Goal: Transaction & Acquisition: Purchase product/service

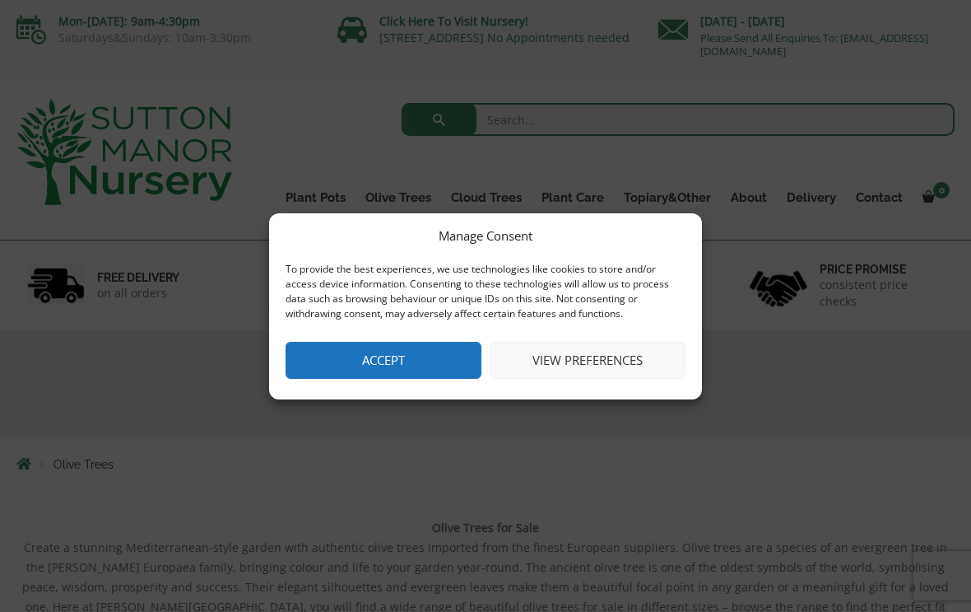
click at [435, 378] on button "Accept" at bounding box center [384, 360] width 196 height 37
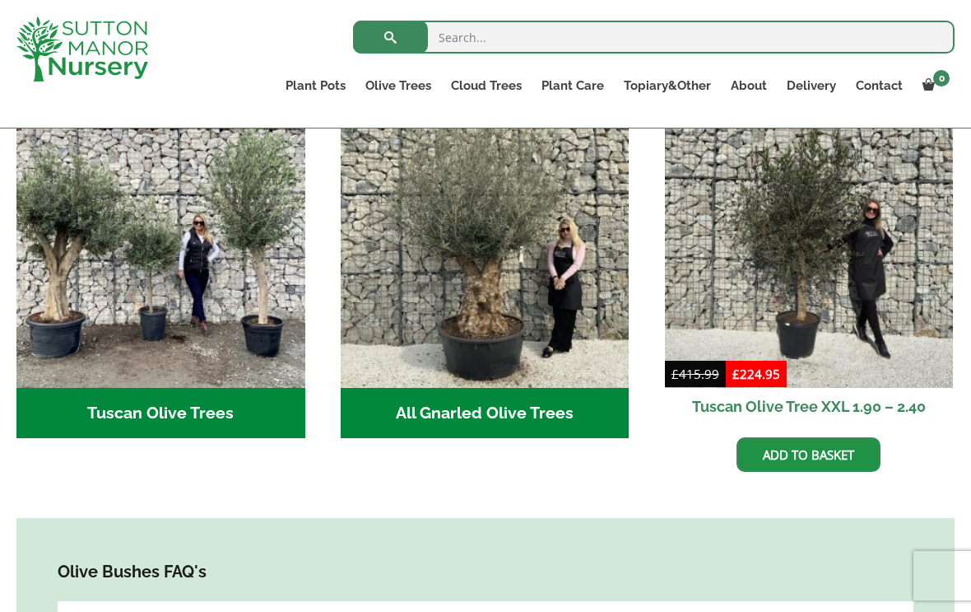
scroll to position [654, 0]
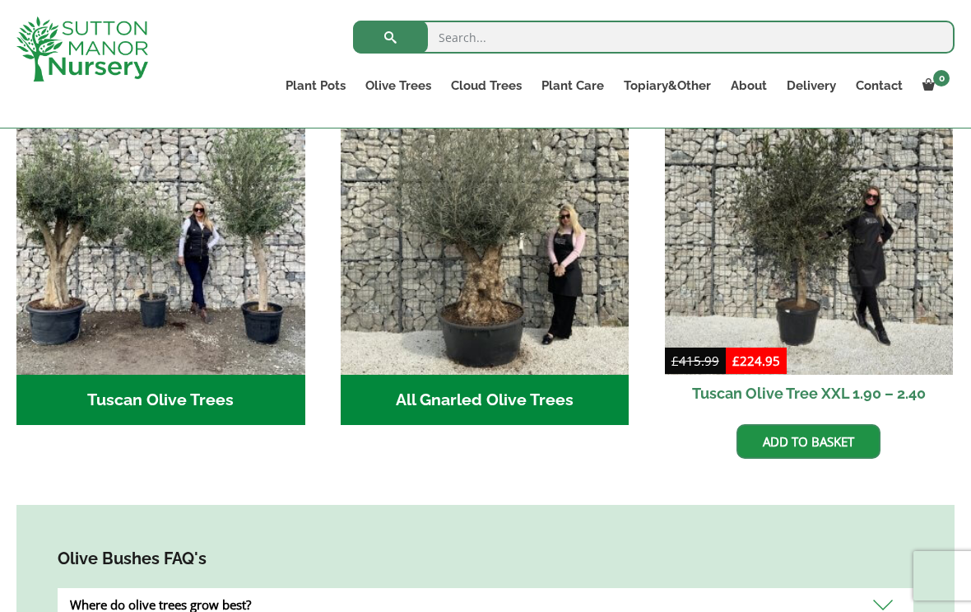
click at [594, 389] on h2 "All Gnarled Olive Trees (214)" at bounding box center [485, 400] width 289 height 51
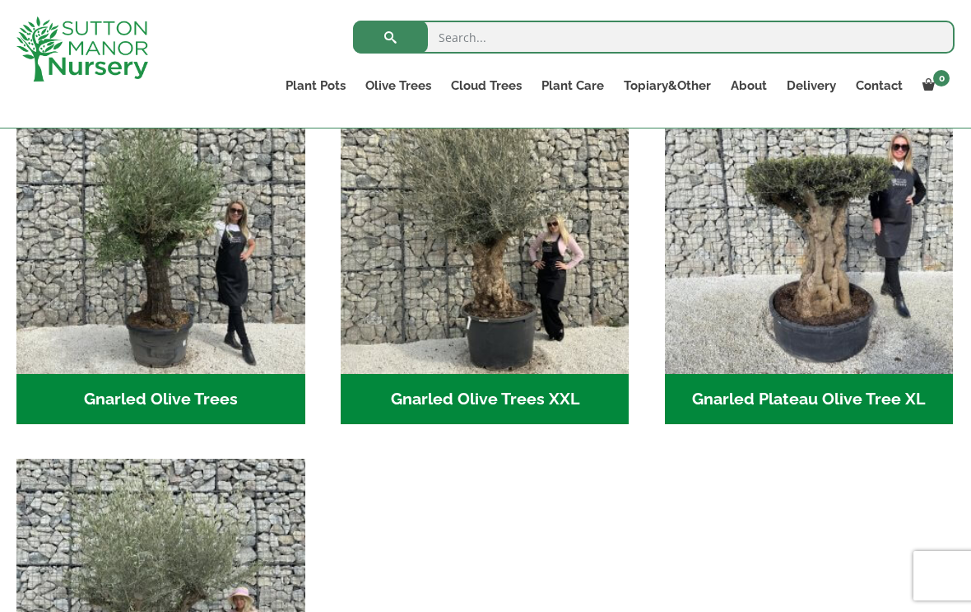
scroll to position [441, 0]
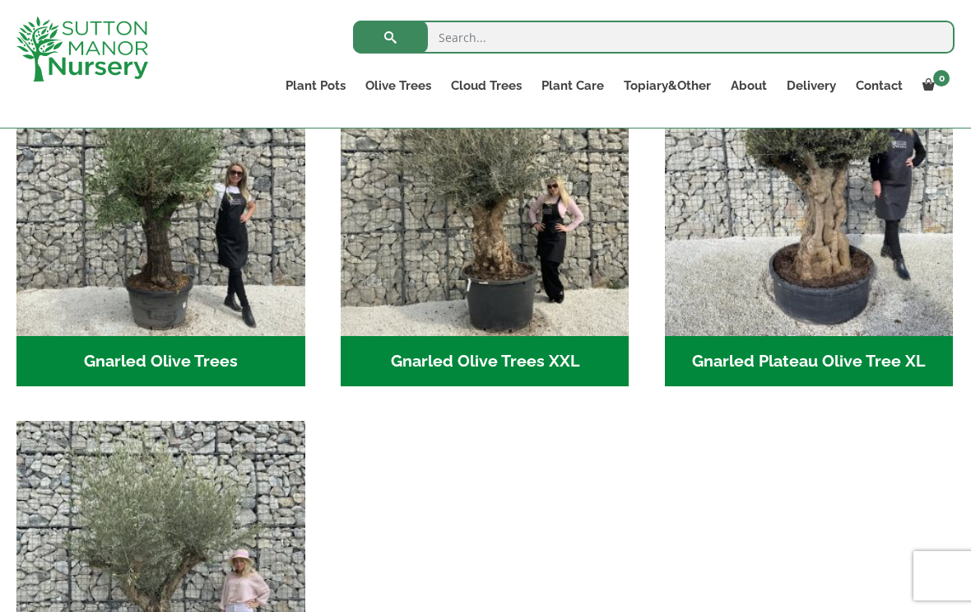
click at [83, 349] on h2 "Gnarled Olive Trees (128)" at bounding box center [160, 361] width 289 height 51
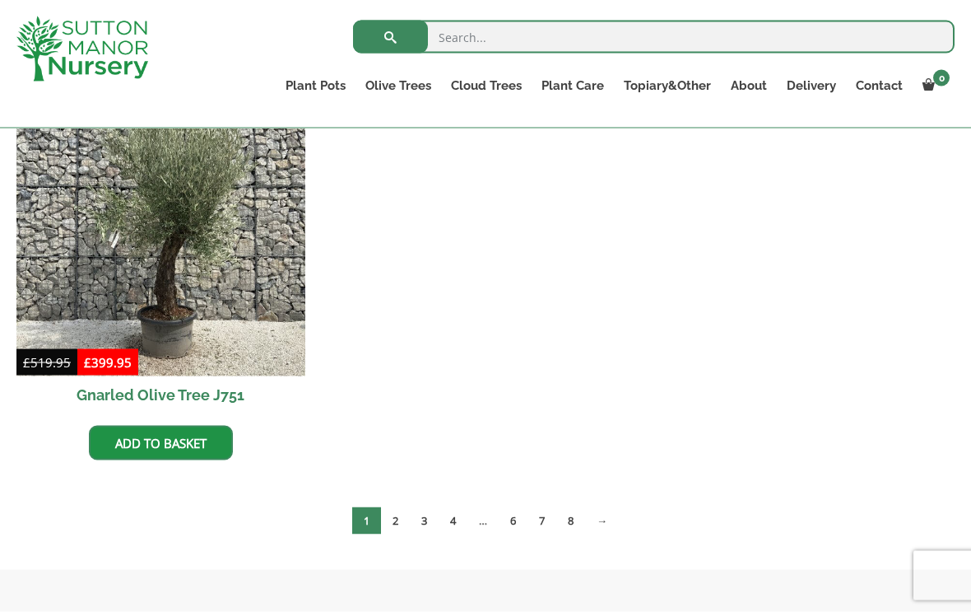
scroll to position [2096, 0]
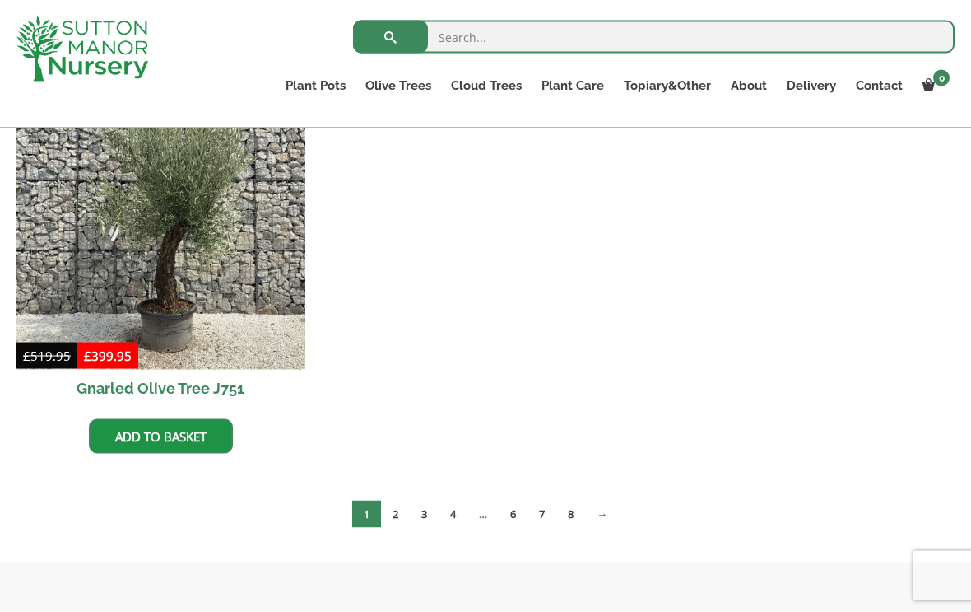
click at [610, 518] on link "→" at bounding box center [602, 514] width 34 height 27
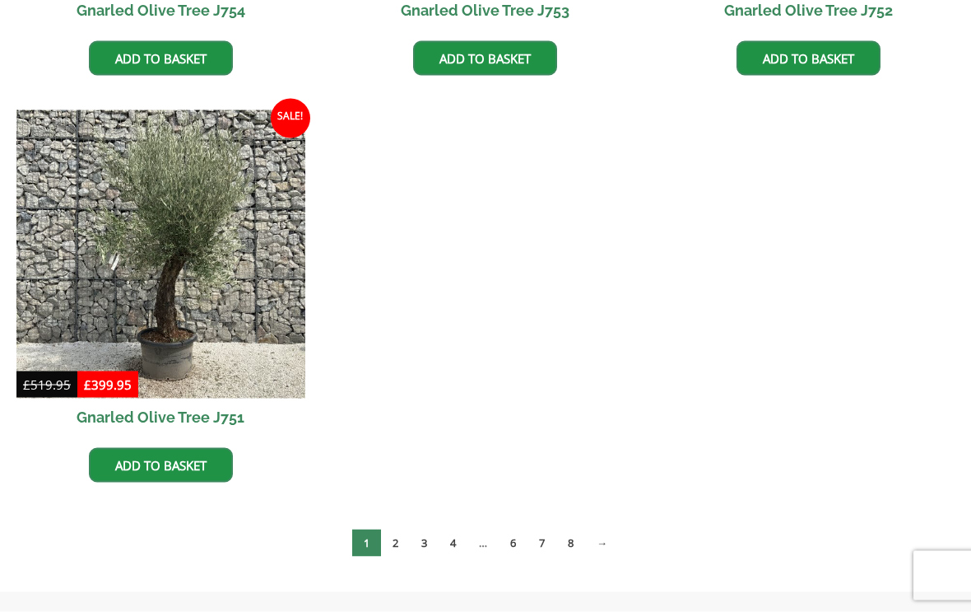
scroll to position [2124, 0]
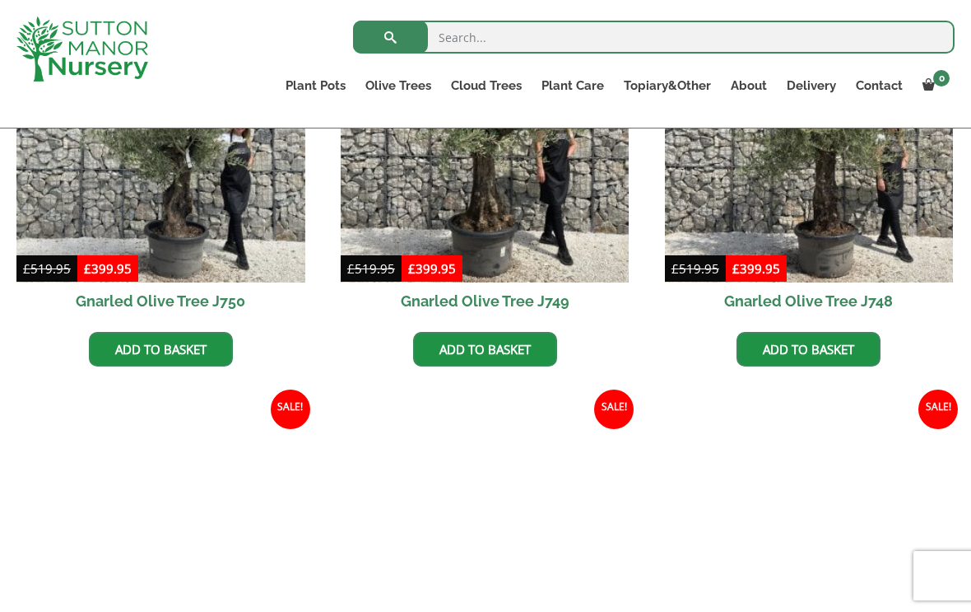
scroll to position [549, 0]
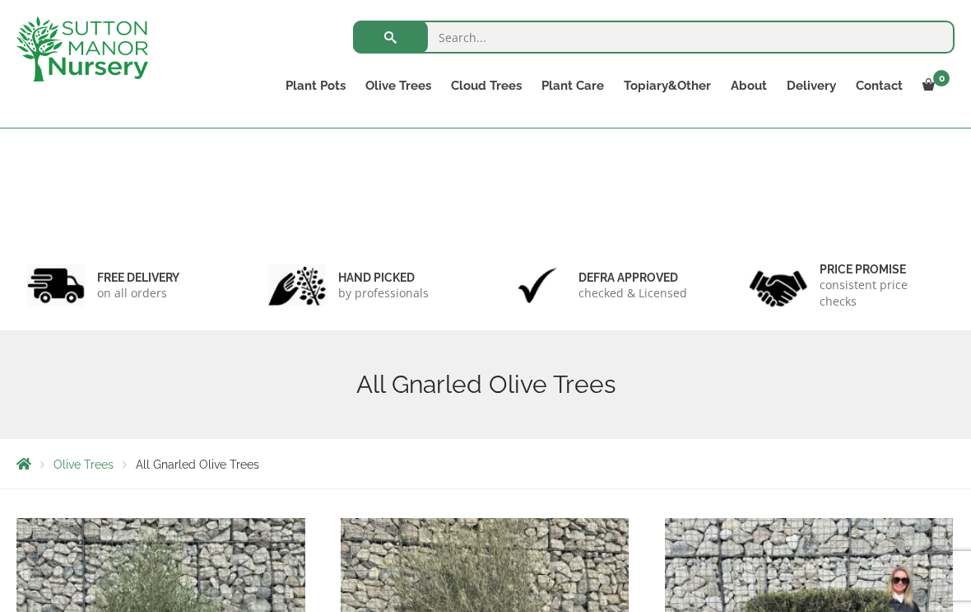
scroll to position [468, 0]
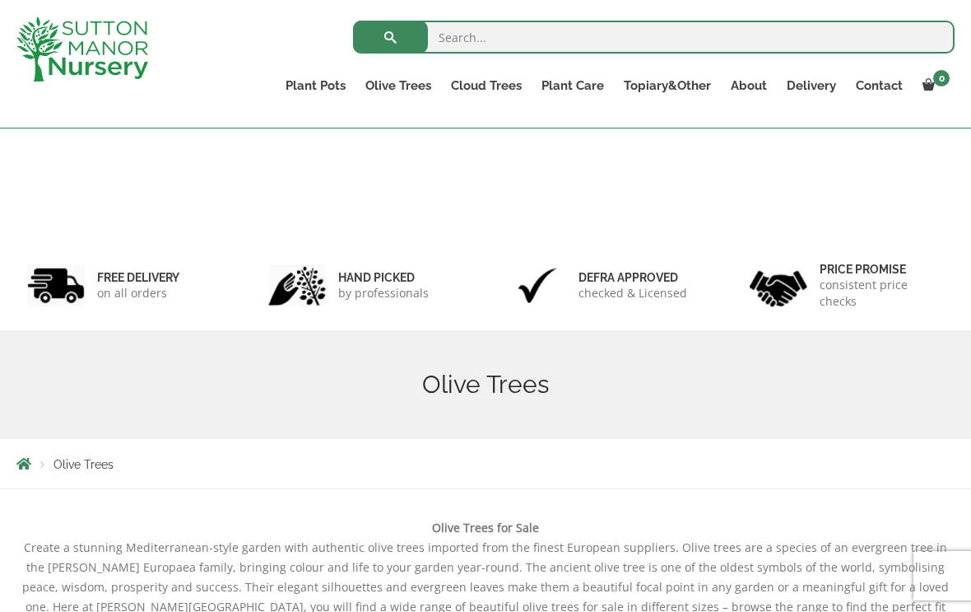
scroll to position [681, 0]
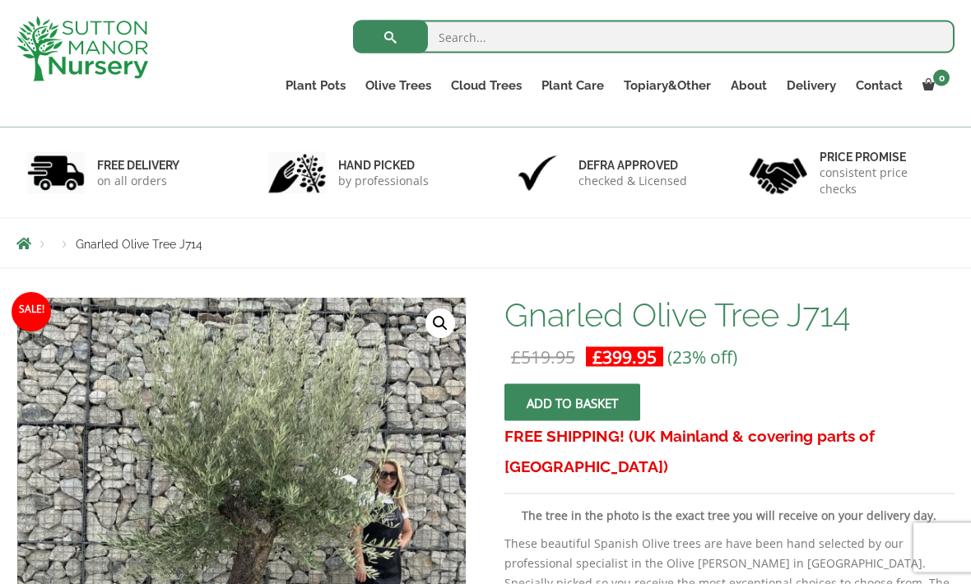
scroll to position [83, 0]
click at [0, 0] on ul "Ilex Crenata Cloud Trees Castlewellan Ligustrum Pom Poms" at bounding box center [0, 0] width 0 height 0
click at [0, 0] on link "Ilex Crenata Cloud Trees" at bounding box center [0, 0] width 0 height 0
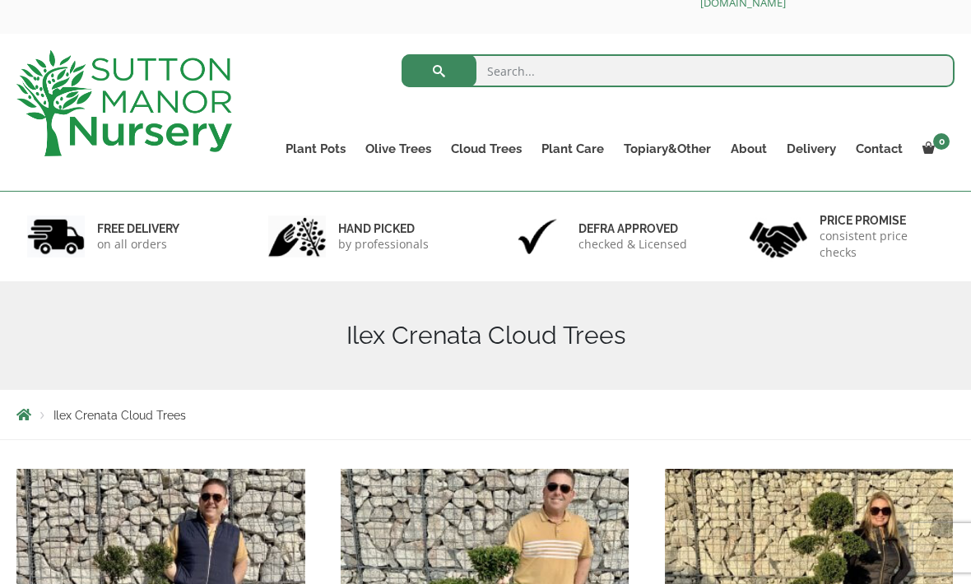
scroll to position [48, 0]
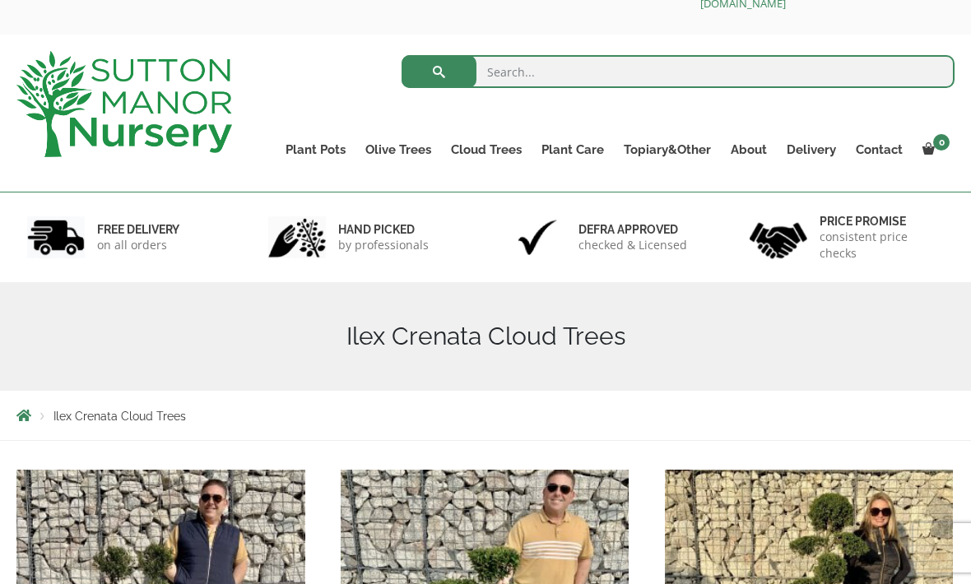
click at [0, 0] on ul "Gnarled Olive Trees Gnarled Olive Trees XXL Gnarled Plateau Olive Tree XL Gnarl…" at bounding box center [0, 0] width 0 height 0
click at [0, 0] on link "Gnarled Plateau Olive Tree XL" at bounding box center [0, 0] width 0 height 0
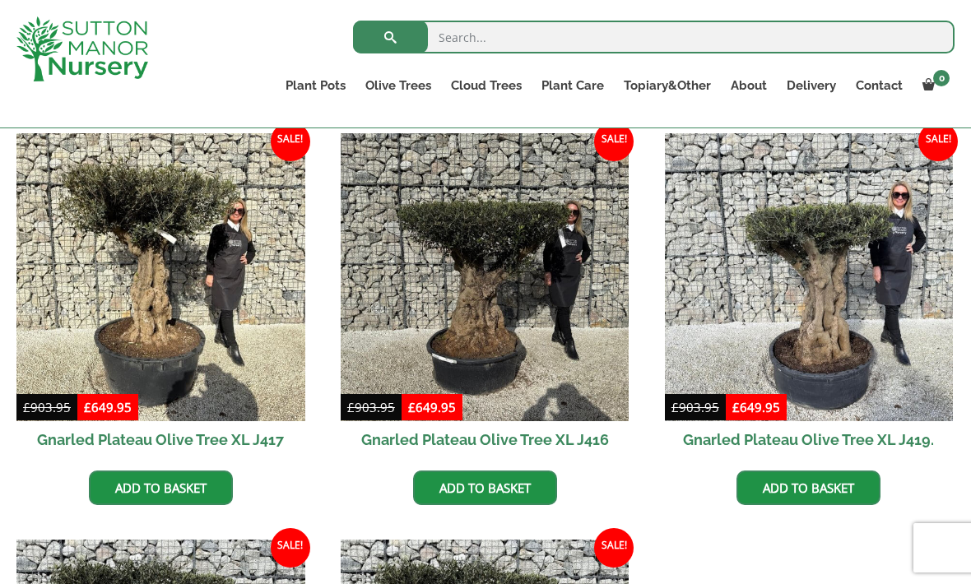
scroll to position [1102, 0]
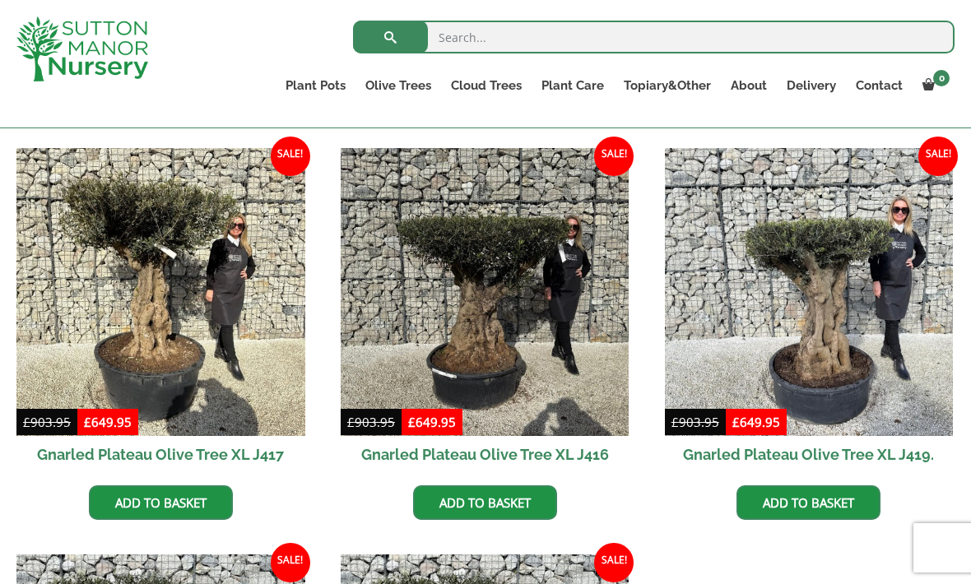
click at [0, 0] on link "Gnarled Olive Trees XXL" at bounding box center [0, 0] width 0 height 0
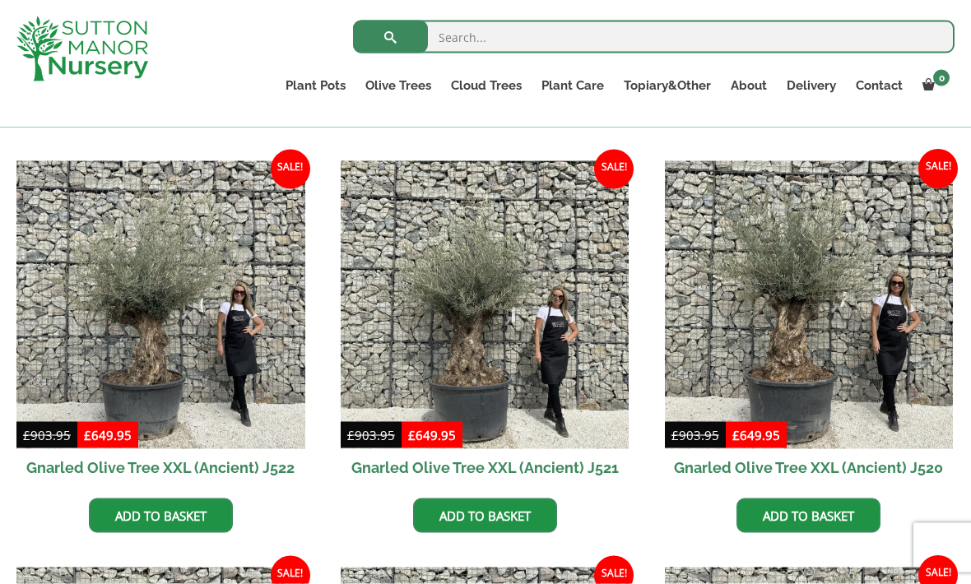
scroll to position [794, 0]
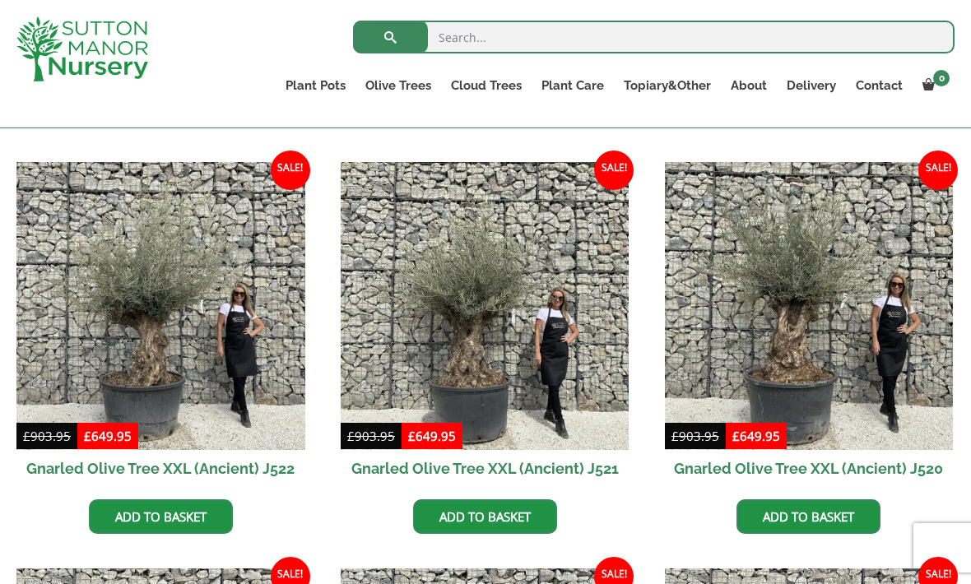
click at [0, 0] on link "Gnarled Multi Stem Olives" at bounding box center [0, 0] width 0 height 0
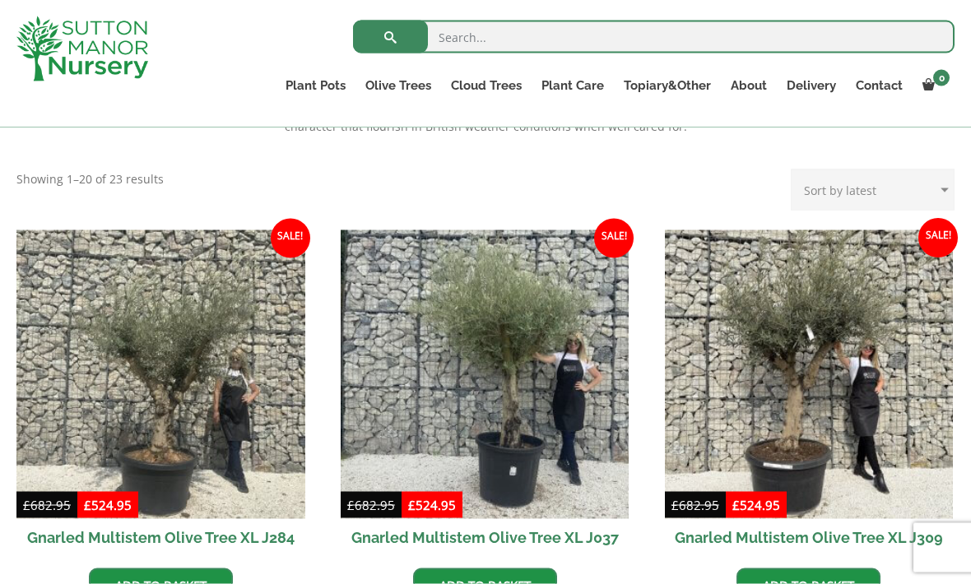
scroll to position [613, 0]
click at [0, 0] on link "Gnarled Olive Trees" at bounding box center [0, 0] width 0 height 0
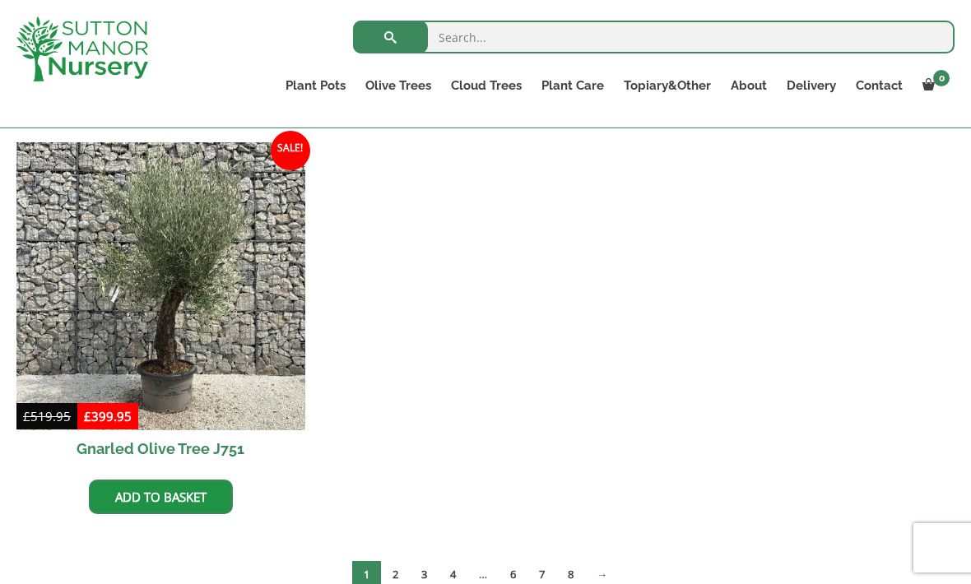
scroll to position [2041, 0]
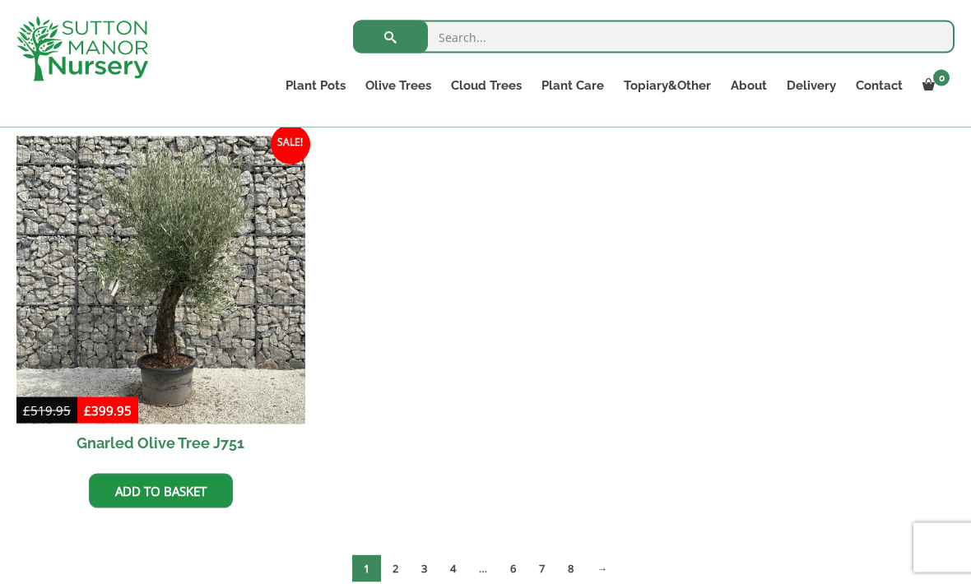
click at [608, 581] on link "→" at bounding box center [602, 569] width 34 height 27
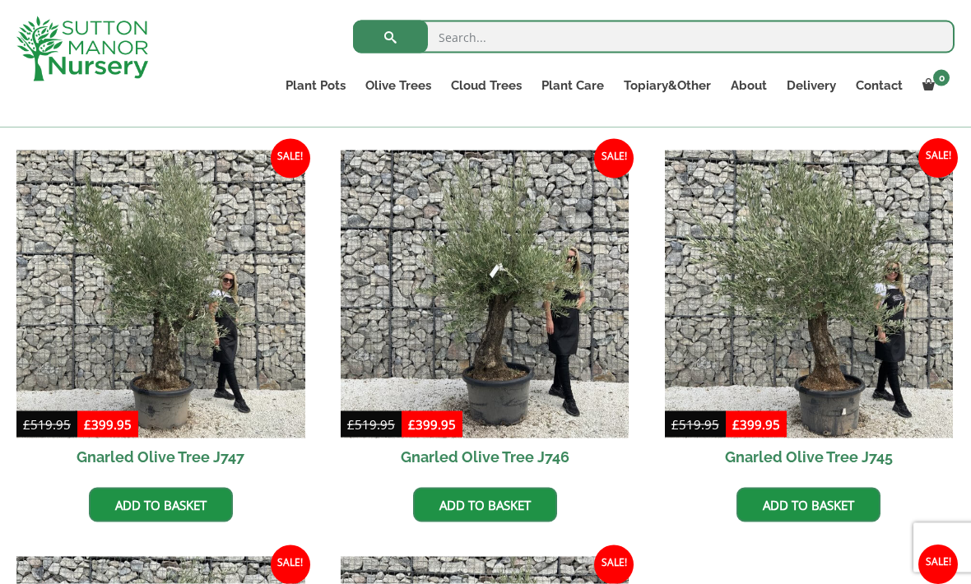
scroll to position [807, 0]
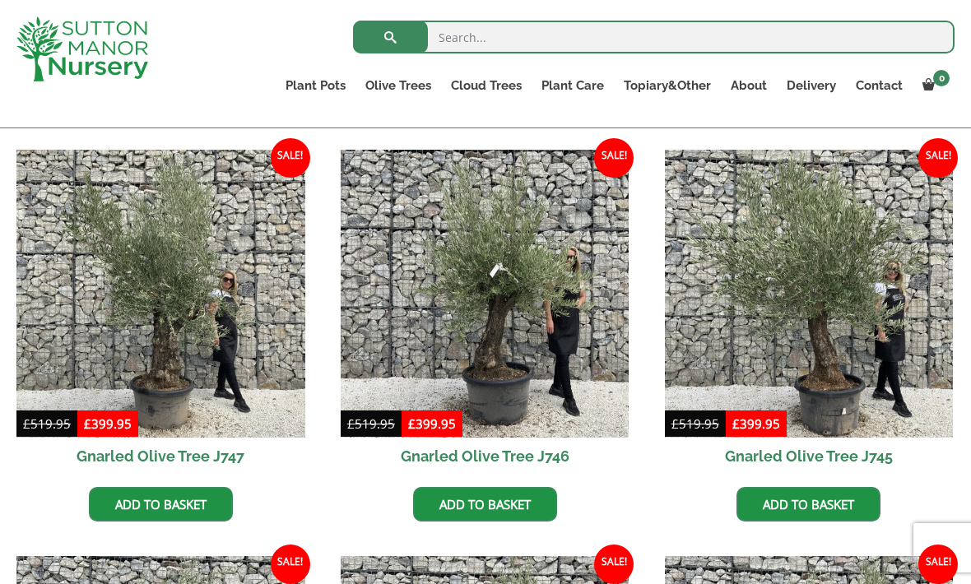
click at [840, 505] on link "Add to basket" at bounding box center [809, 504] width 144 height 35
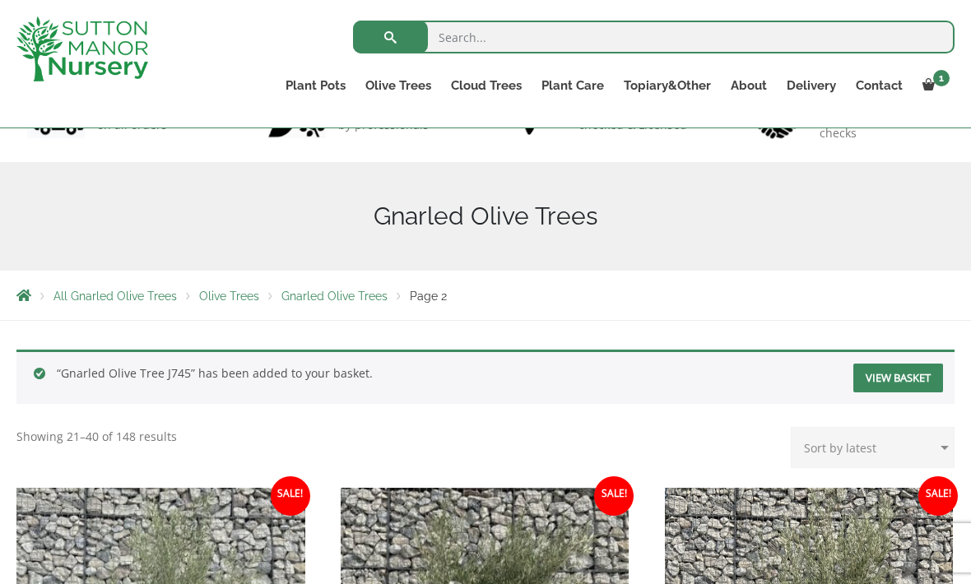
scroll to position [137, 0]
click at [913, 380] on link "View basket" at bounding box center [899, 379] width 90 height 29
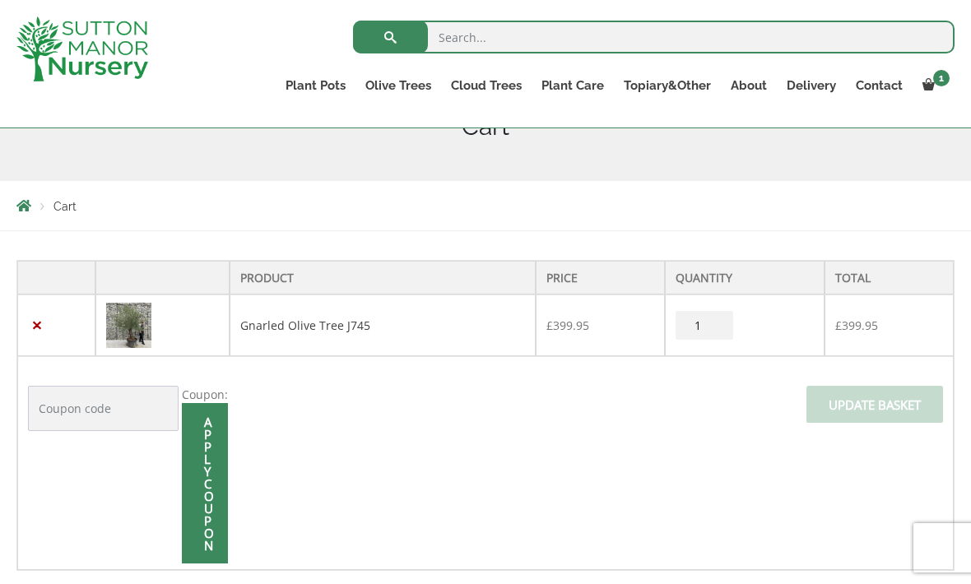
scroll to position [254, 0]
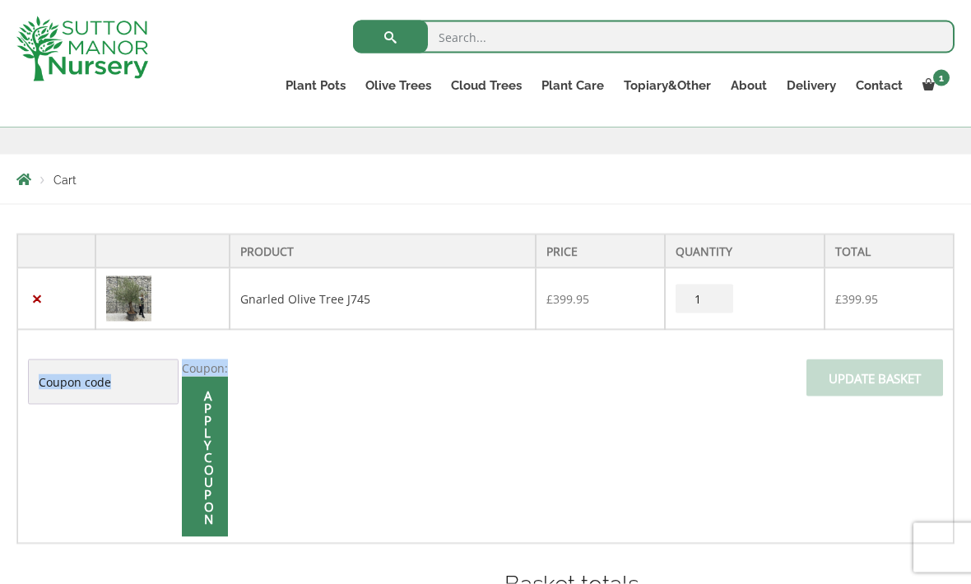
click at [804, 492] on td "Coupon: Apply coupon Update basket" at bounding box center [485, 437] width 937 height 214
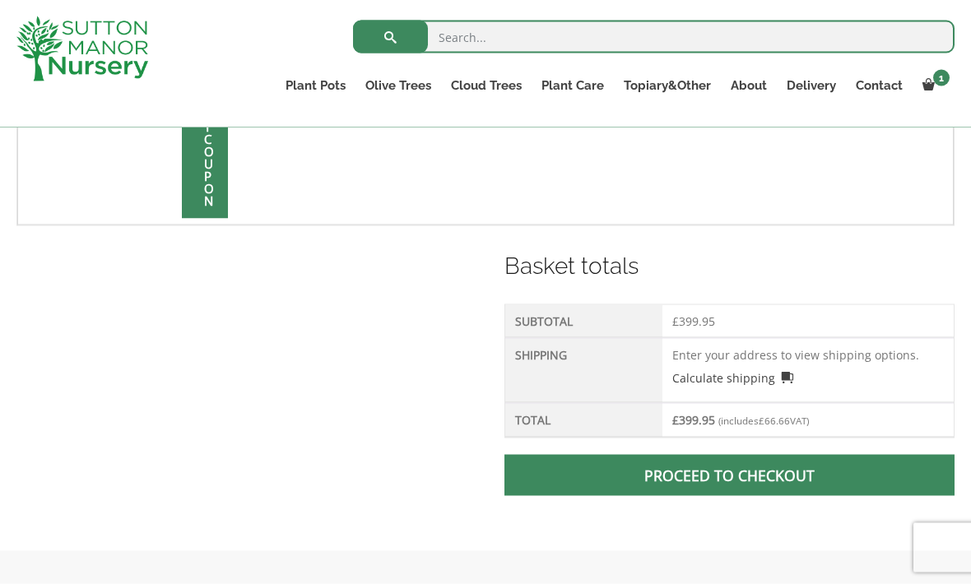
scroll to position [574, 0]
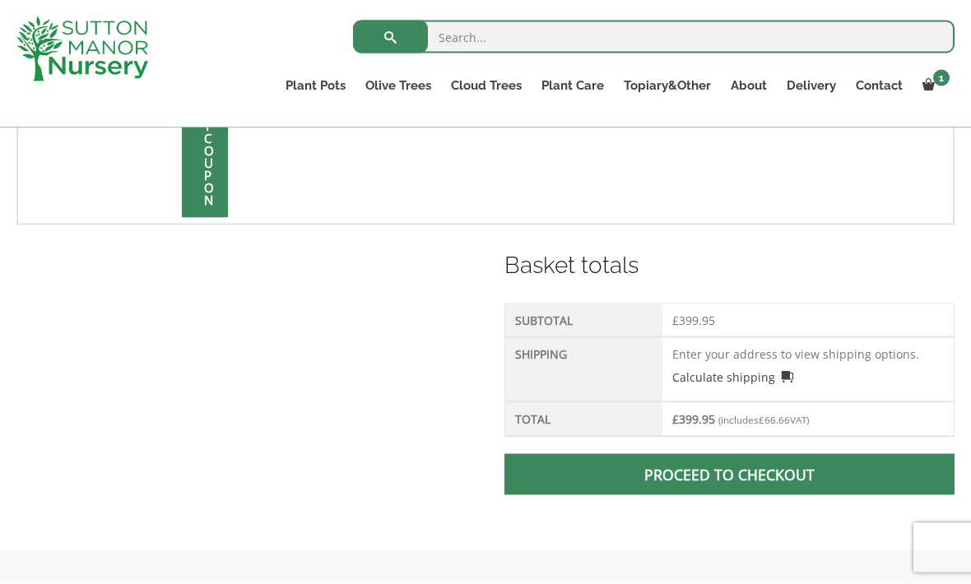
click at [764, 374] on link "Calculate shipping" at bounding box center [734, 377] width 122 height 17
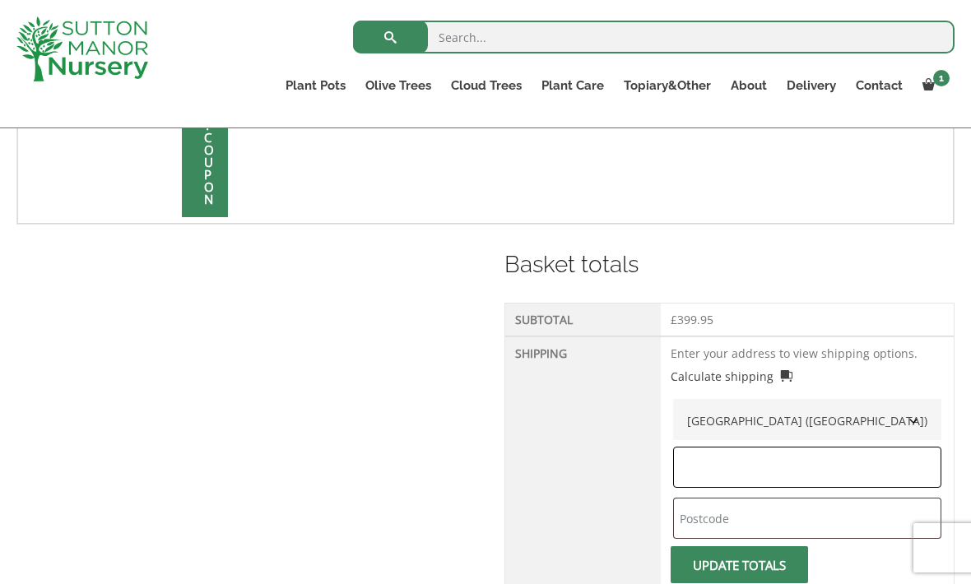
click at [789, 480] on input "text" at bounding box center [807, 467] width 268 height 41
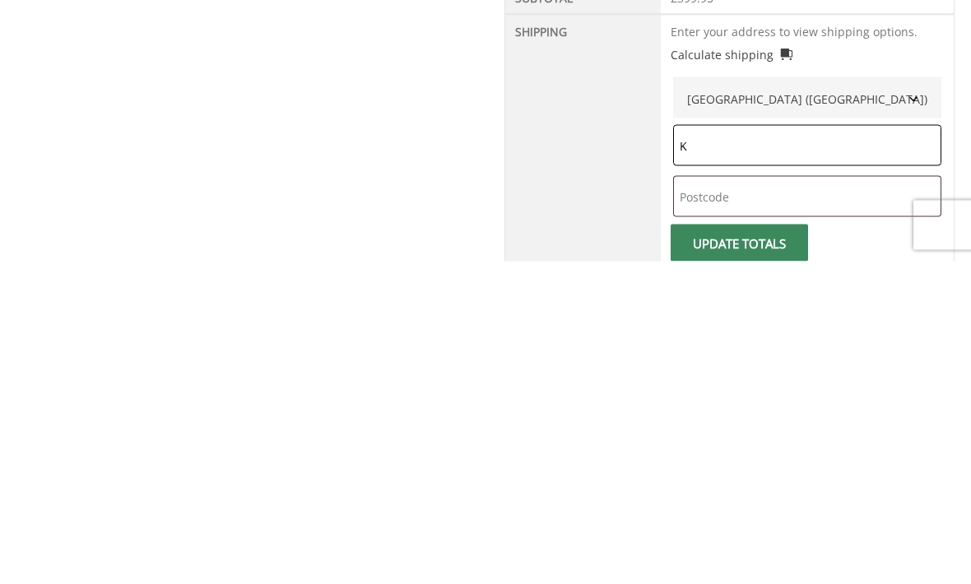
type input "Ke"
type input "Kent"
type input "Ct5 4dd"
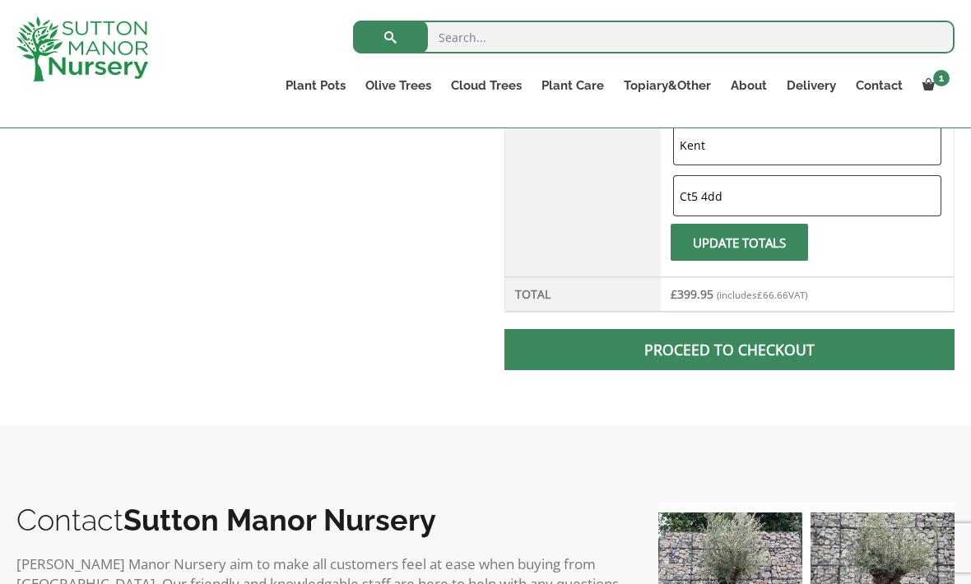
click at [785, 242] on button "Update totals" at bounding box center [739, 242] width 137 height 37
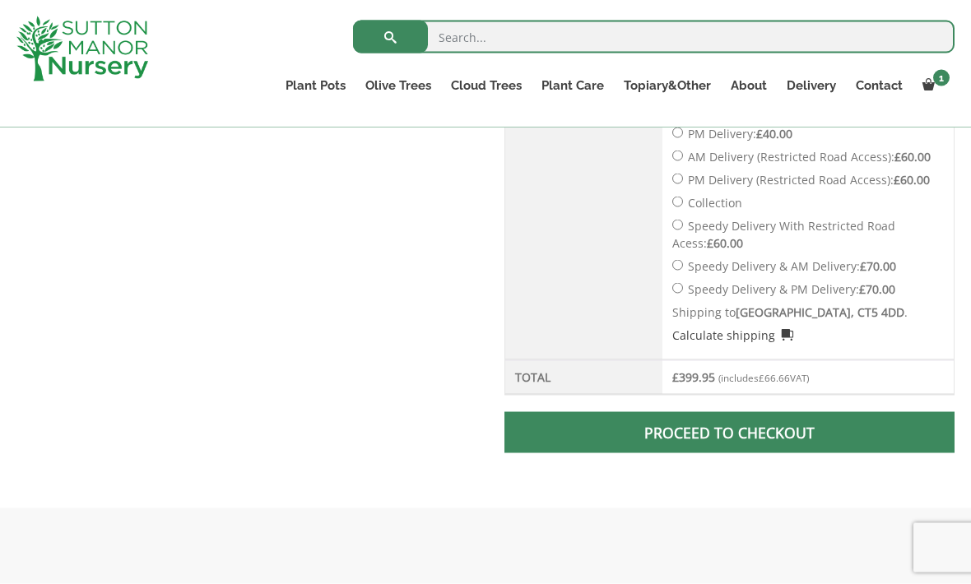
scroll to position [956, 0]
click at [729, 432] on span at bounding box center [729, 432] width 0 height 0
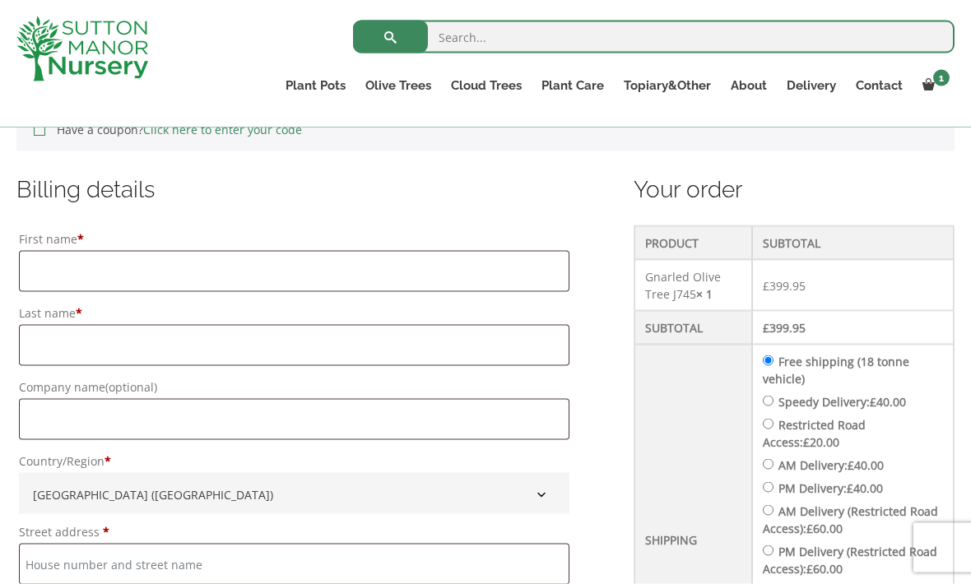
scroll to position [383, 0]
click at [367, 267] on input "First name *" at bounding box center [294, 270] width 551 height 41
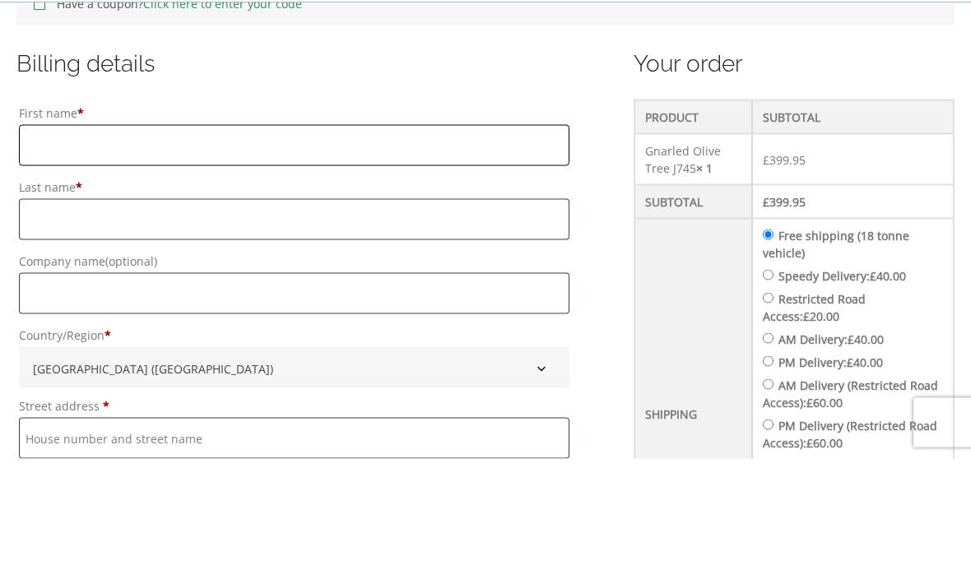
type input "[PERSON_NAME]"
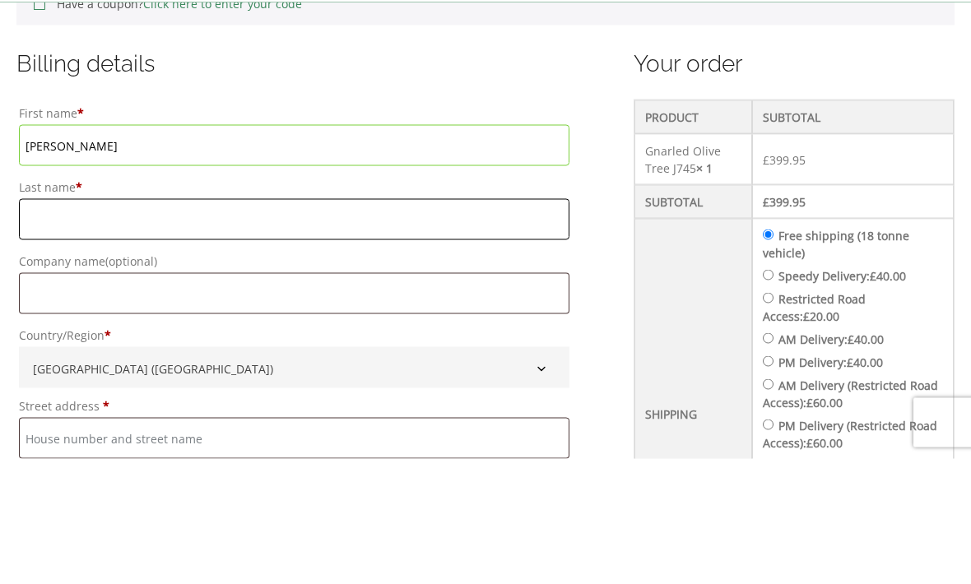
type input "[PERSON_NAME]"
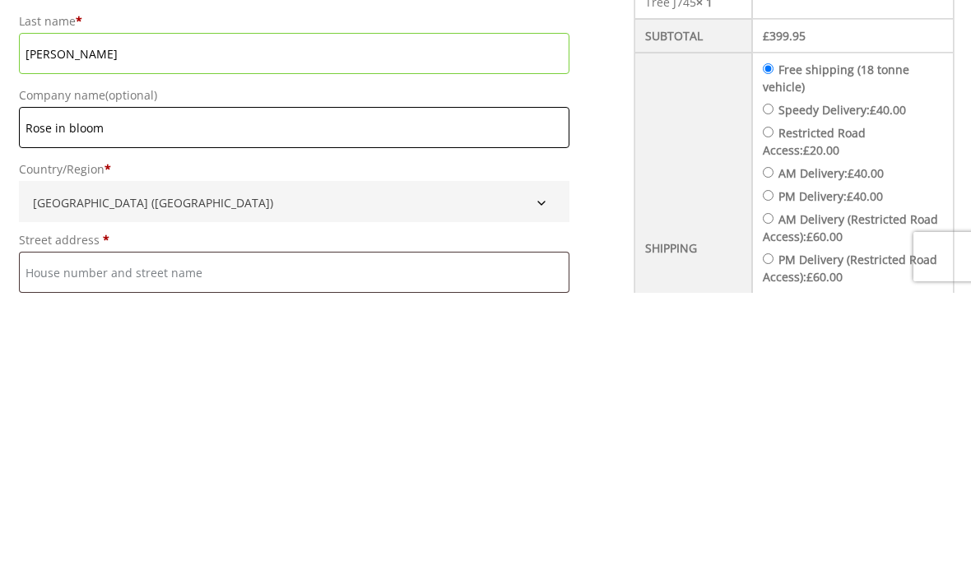
type input "Rose in bloom"
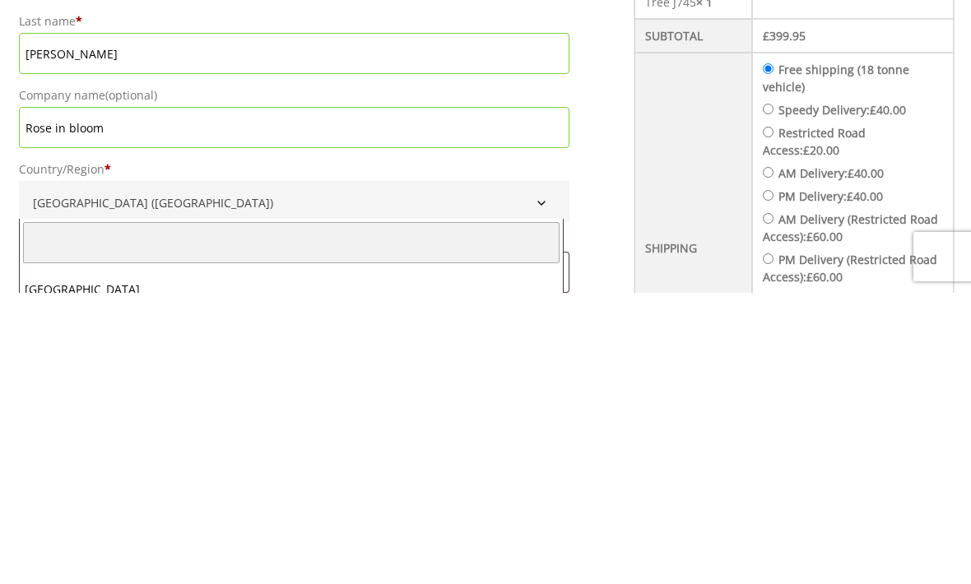
scroll to position [675, 0]
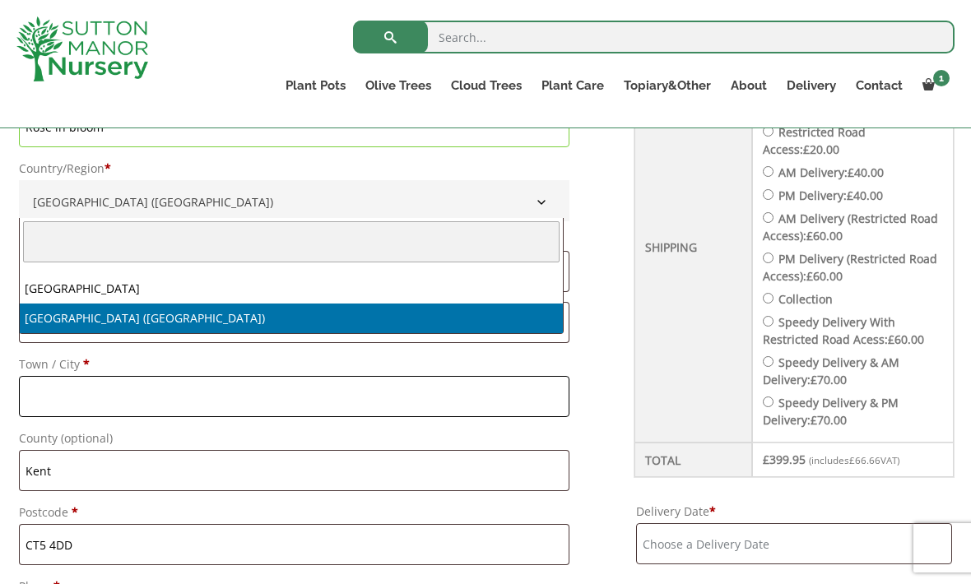
click at [276, 407] on input "Town / City *" at bounding box center [294, 396] width 551 height 41
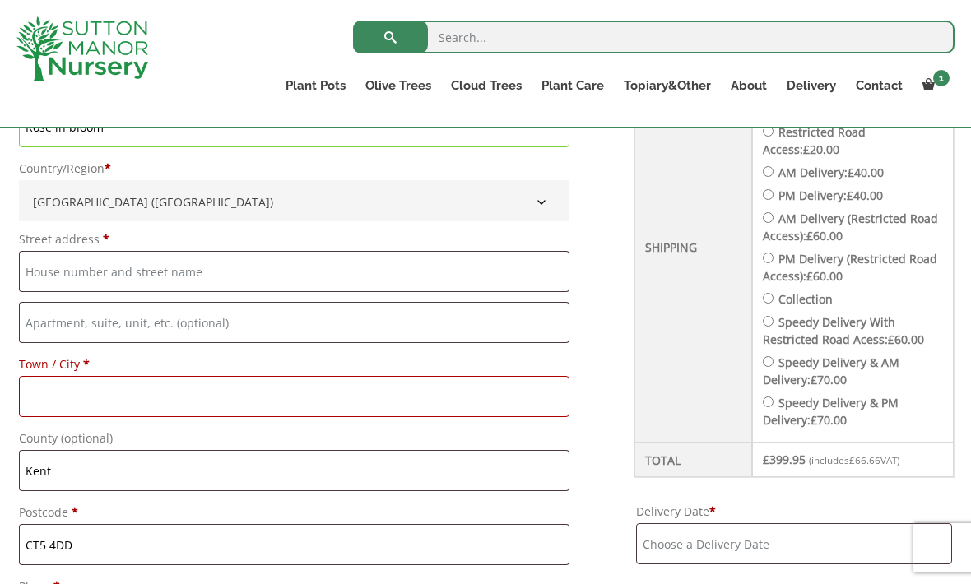
scroll to position [674, 0]
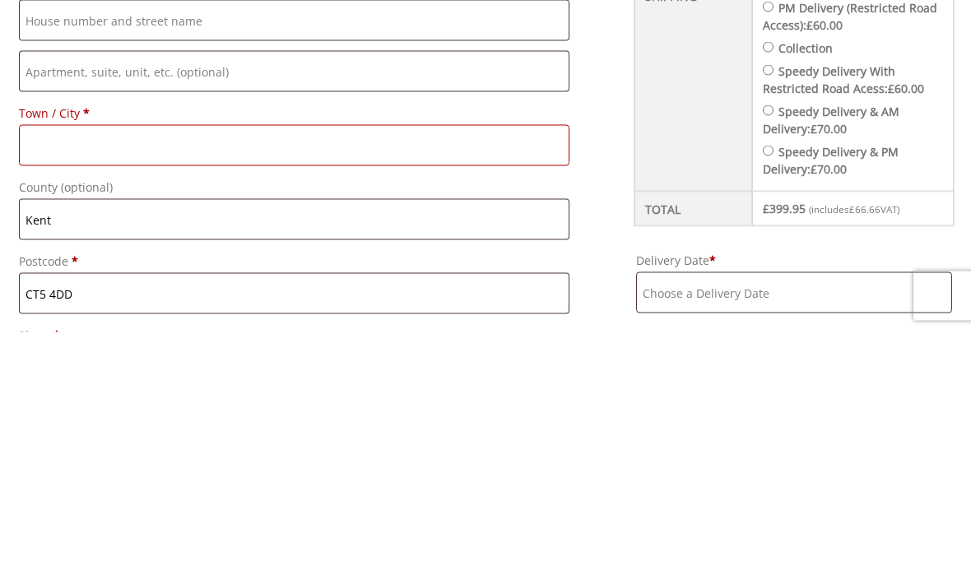
type input "Whitstable"
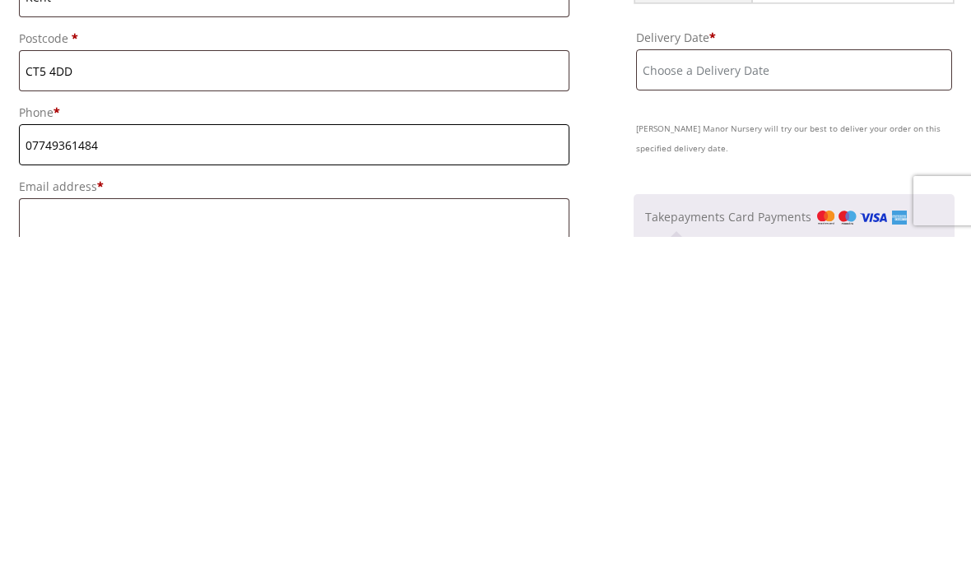
type input "07749361484"
click at [333, 546] on input "Email address *" at bounding box center [294, 566] width 551 height 41
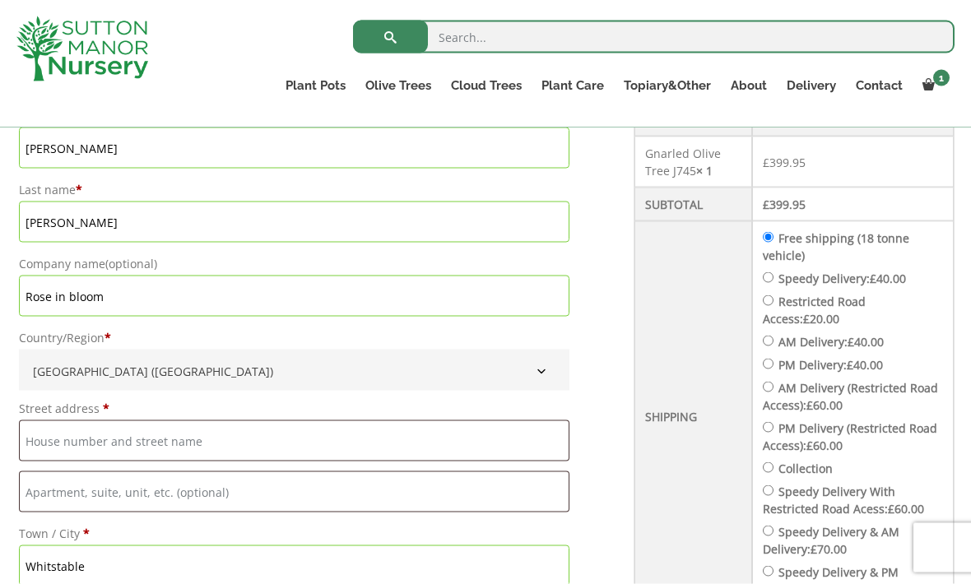
scroll to position [506, 0]
type input "roseinbloom@btinternet.com"
click at [763, 272] on input "Speedy Delivery: £ 40.00" at bounding box center [768, 277] width 11 height 11
radio input "true"
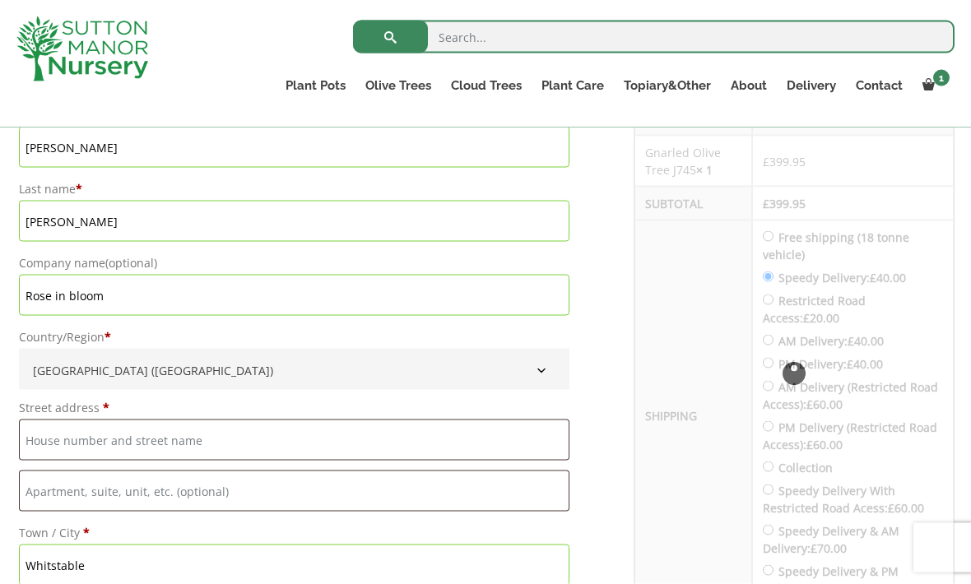
scroll to position [507, 0]
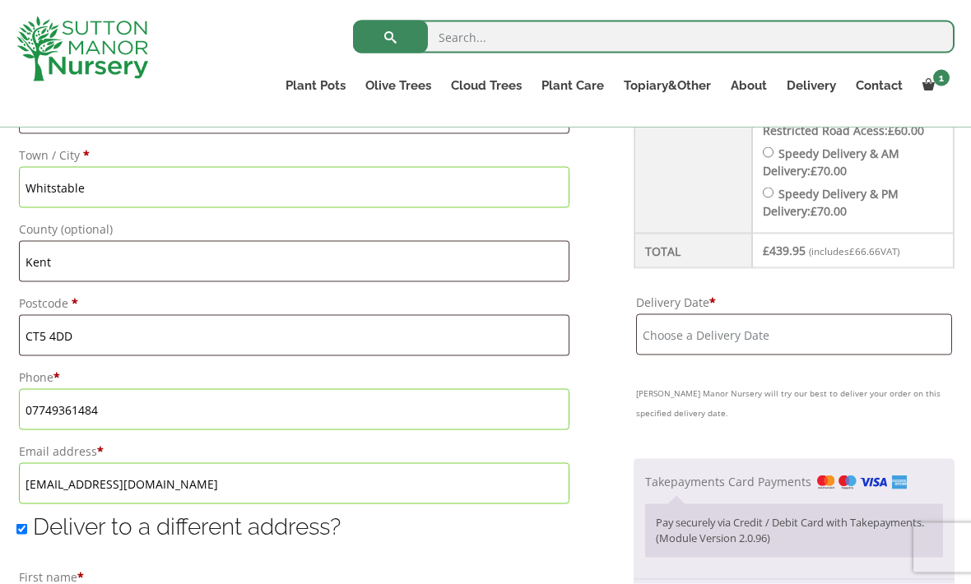
click at [901, 324] on input "Delivery Date *" at bounding box center [794, 334] width 316 height 41
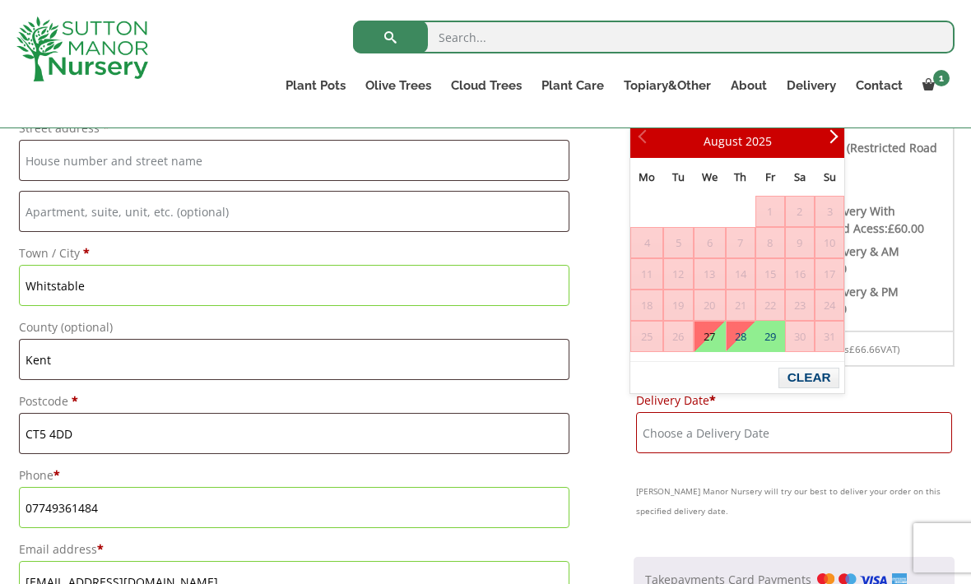
scroll to position [783, 0]
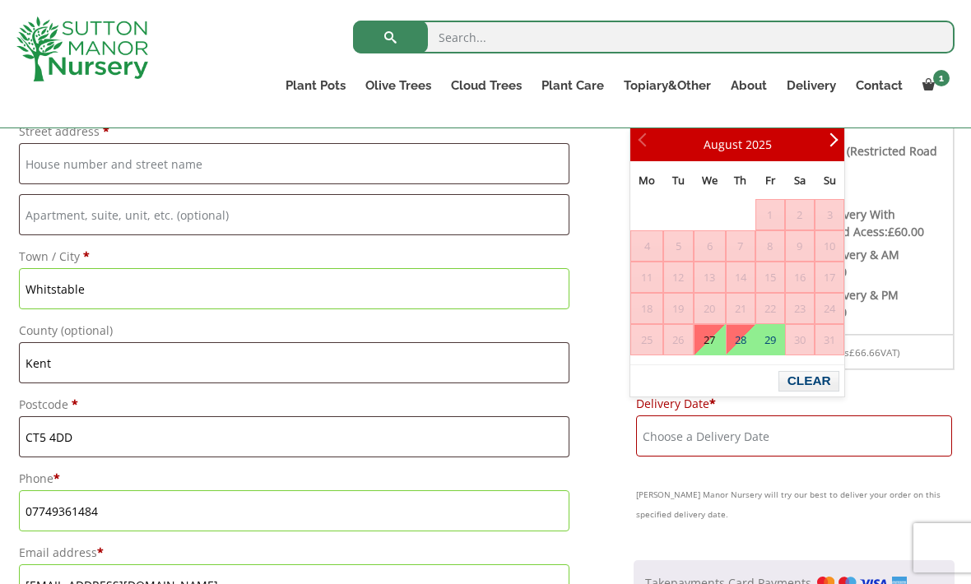
click at [947, 393] on label "Delivery Date *" at bounding box center [794, 404] width 316 height 23
click at [947, 416] on input "Delivery Date *" at bounding box center [794, 436] width 316 height 41
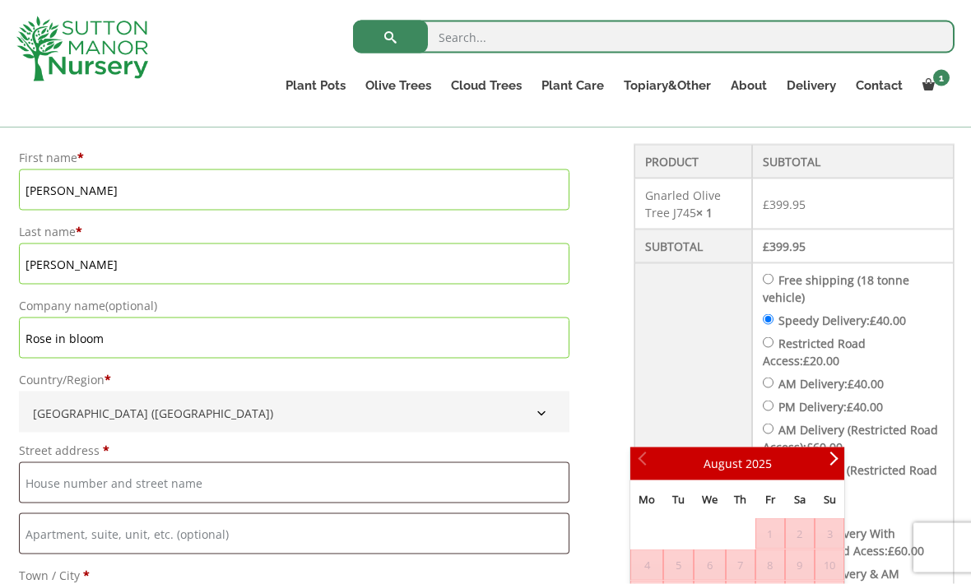
scroll to position [464, 0]
click at [778, 276] on label "Free shipping (18 tonne vehicle)" at bounding box center [836, 288] width 147 height 33
click at [774, 276] on input "Free shipping (18 tonne vehicle)" at bounding box center [768, 278] width 11 height 11
radio input "true"
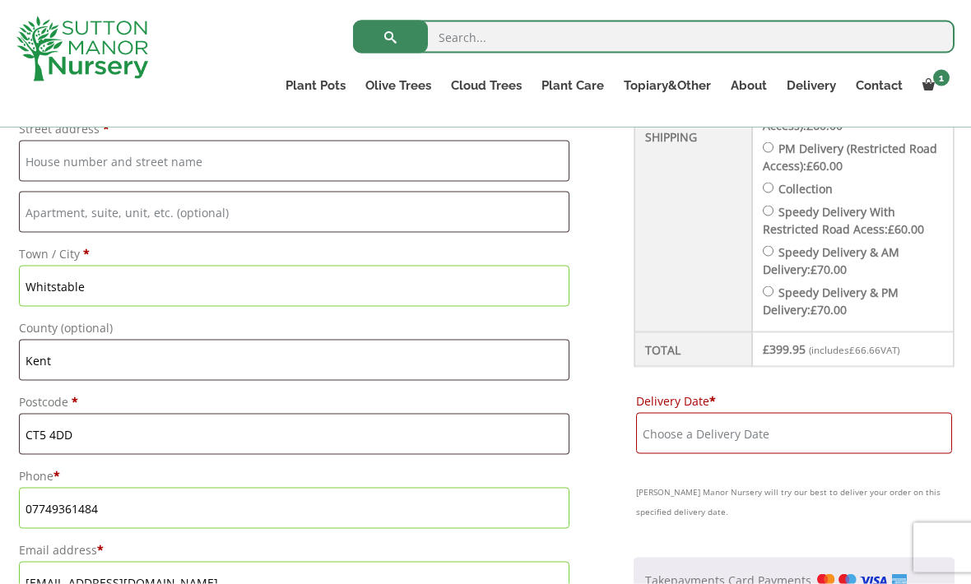
scroll to position [786, 0]
click at [878, 417] on input "Delivery Date *" at bounding box center [794, 432] width 316 height 41
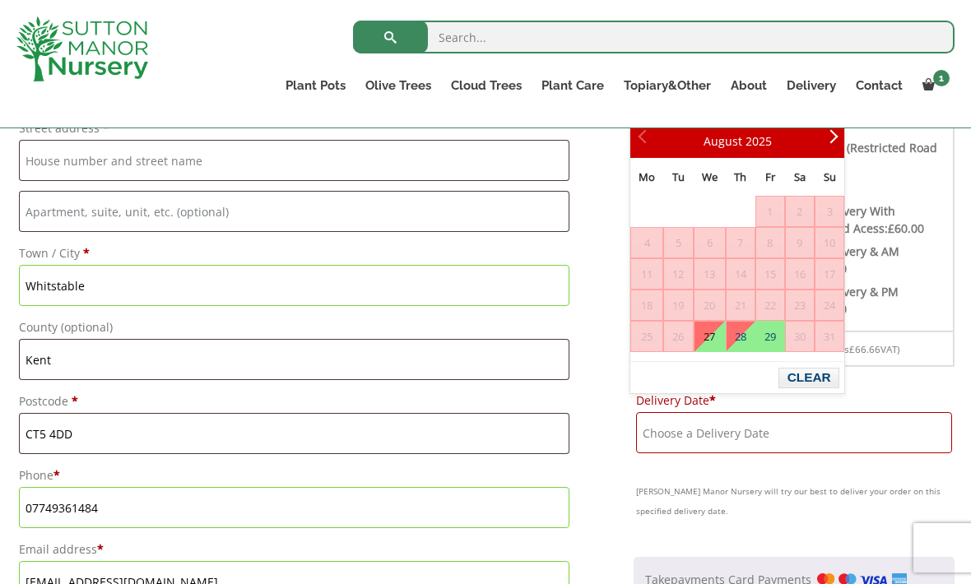
click at [718, 337] on link "27" at bounding box center [710, 337] width 30 height 30
type input "27 August, 2025"
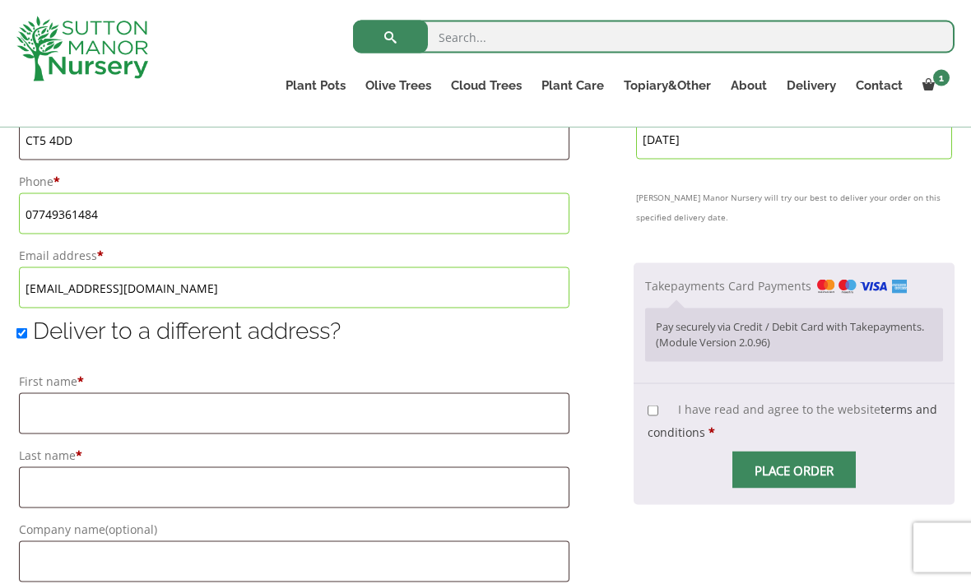
scroll to position [1090, 0]
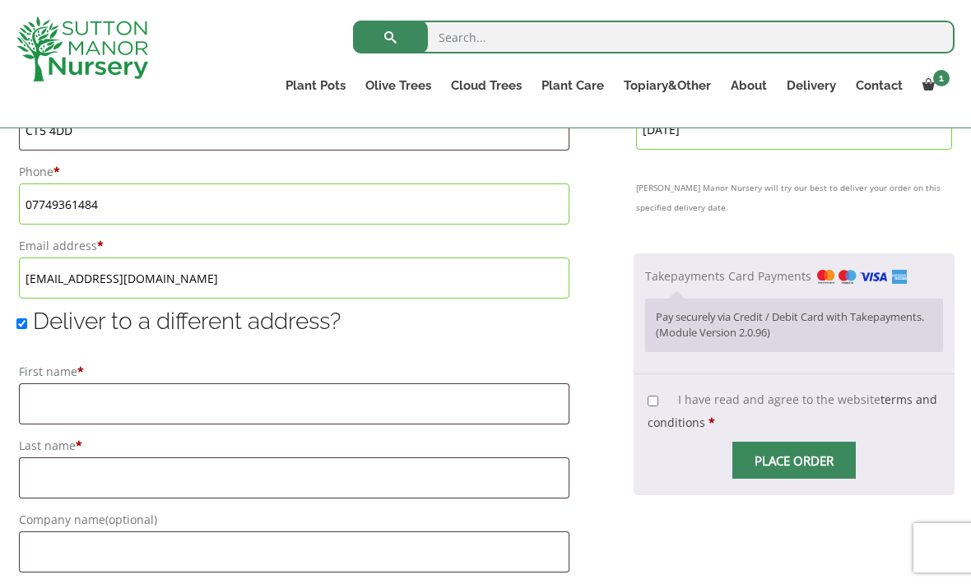
click at [648, 396] on input "I have read and agree to the website terms and conditions *" at bounding box center [653, 401] width 11 height 11
checkbox input "true"
click at [831, 455] on input "Place order" at bounding box center [794, 460] width 123 height 37
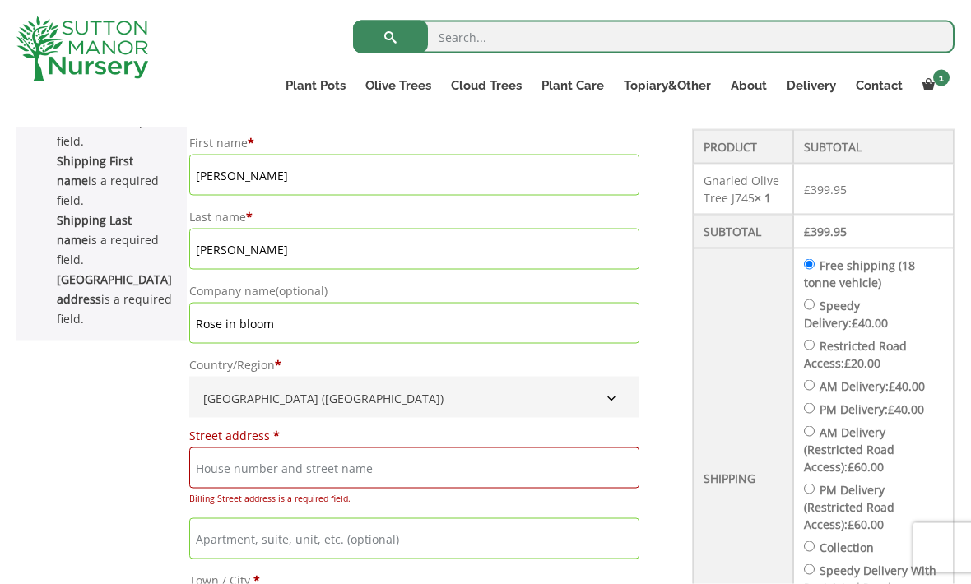
scroll to position [474, 0]
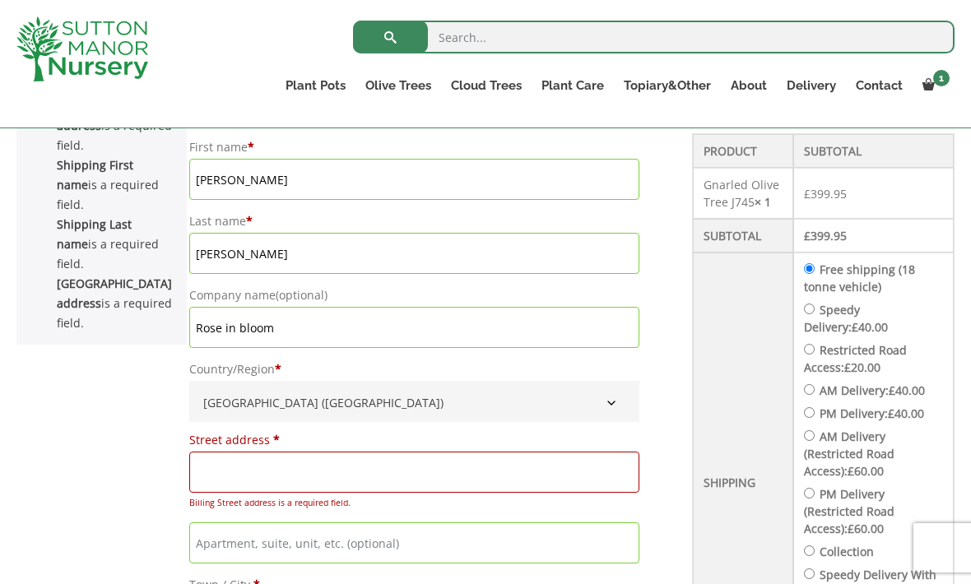
click at [530, 477] on input "Street address *" at bounding box center [414, 472] width 450 height 41
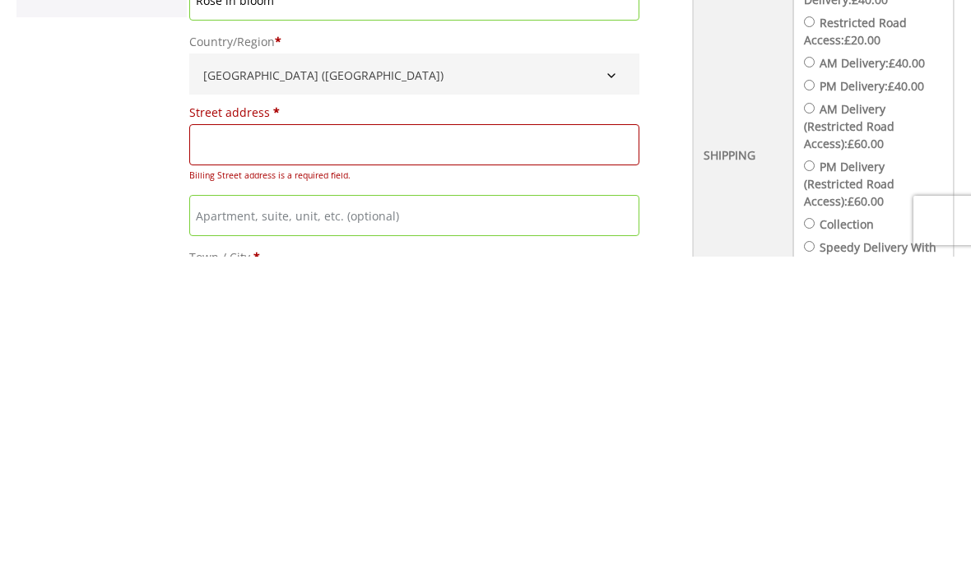
type input "69 Joy Lane"
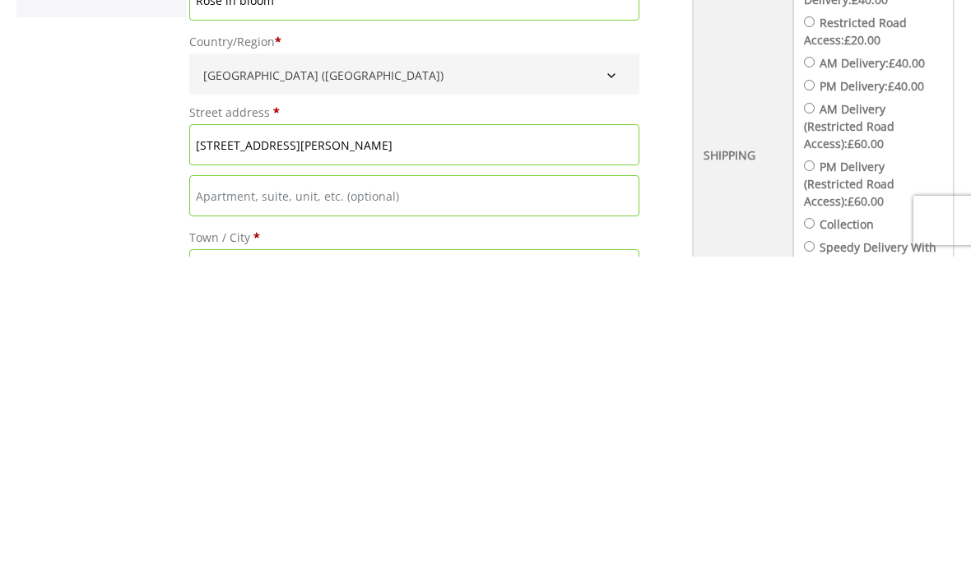
scroll to position [802, 0]
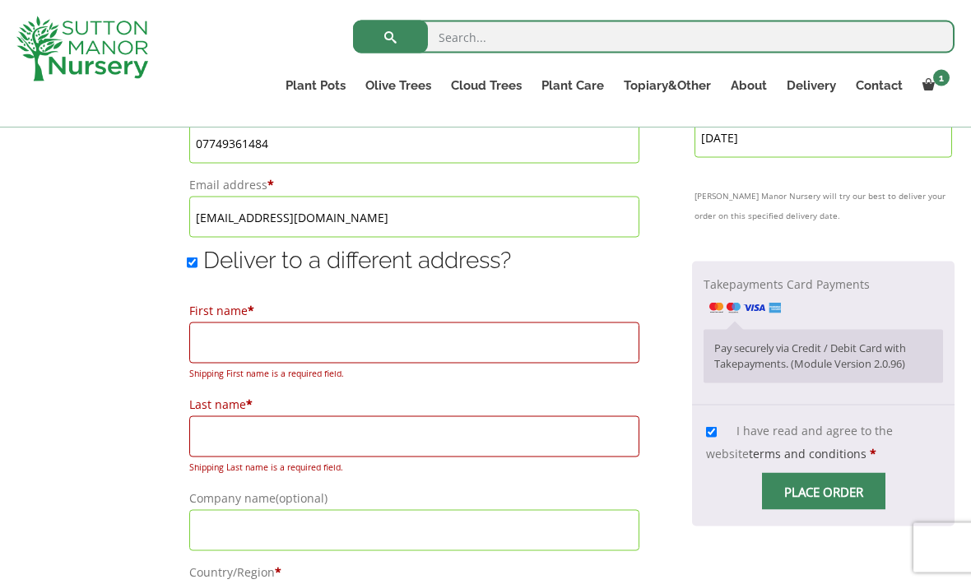
click at [841, 473] on input "Place order" at bounding box center [823, 491] width 123 height 37
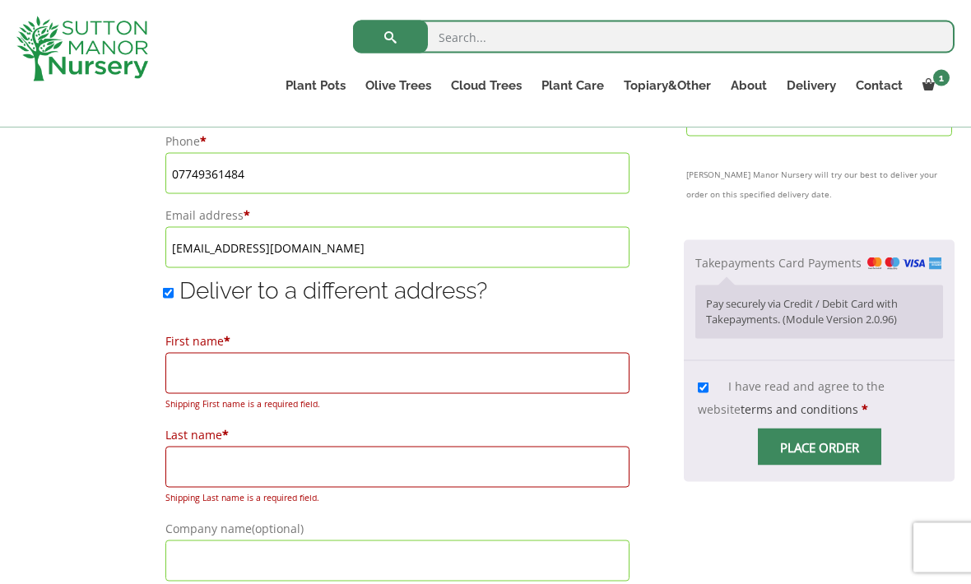
scroll to position [1122, 0]
click at [164, 296] on input "Deliver to a different address?" at bounding box center [168, 291] width 11 height 11
checkbox input "false"
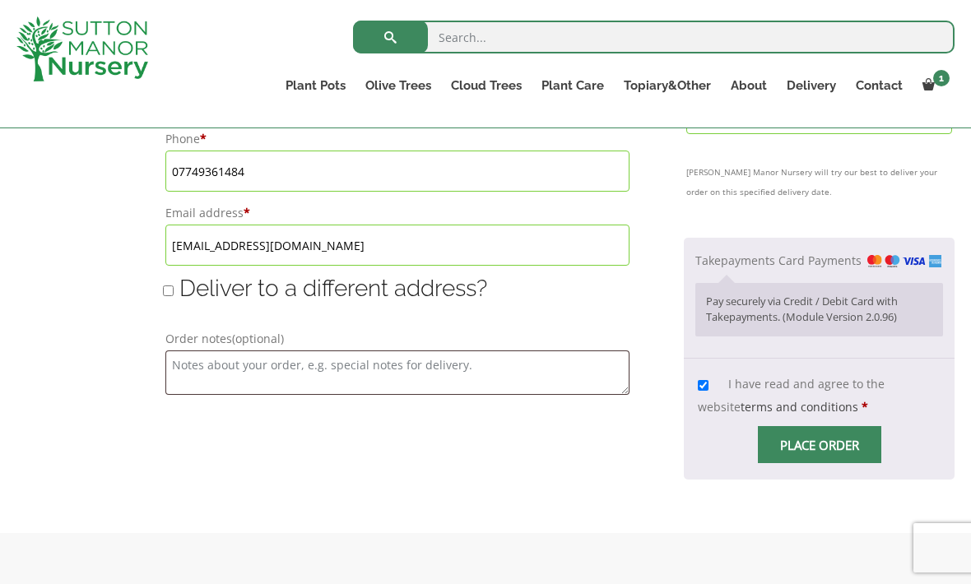
click at [837, 463] on input "Place order" at bounding box center [819, 444] width 123 height 37
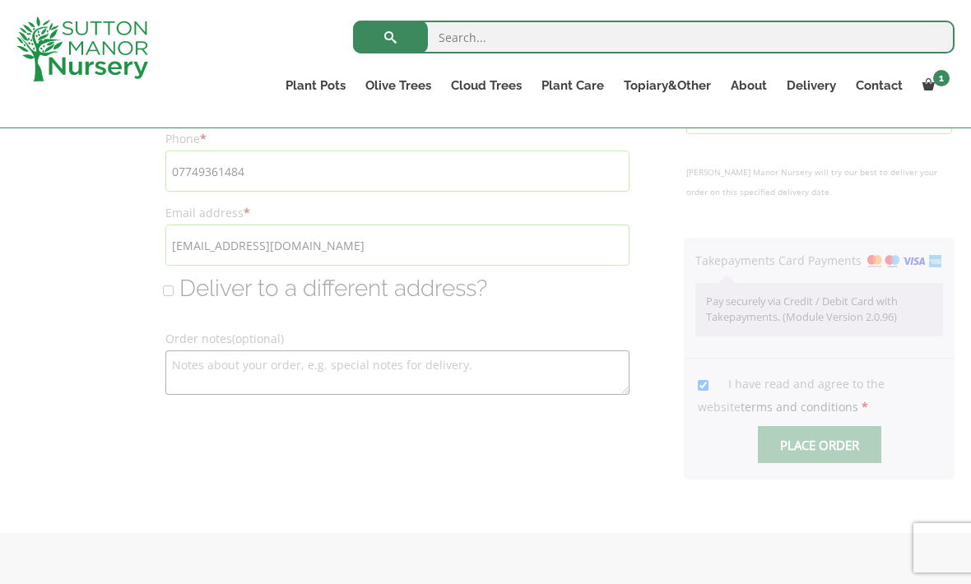
scroll to position [1173, 0]
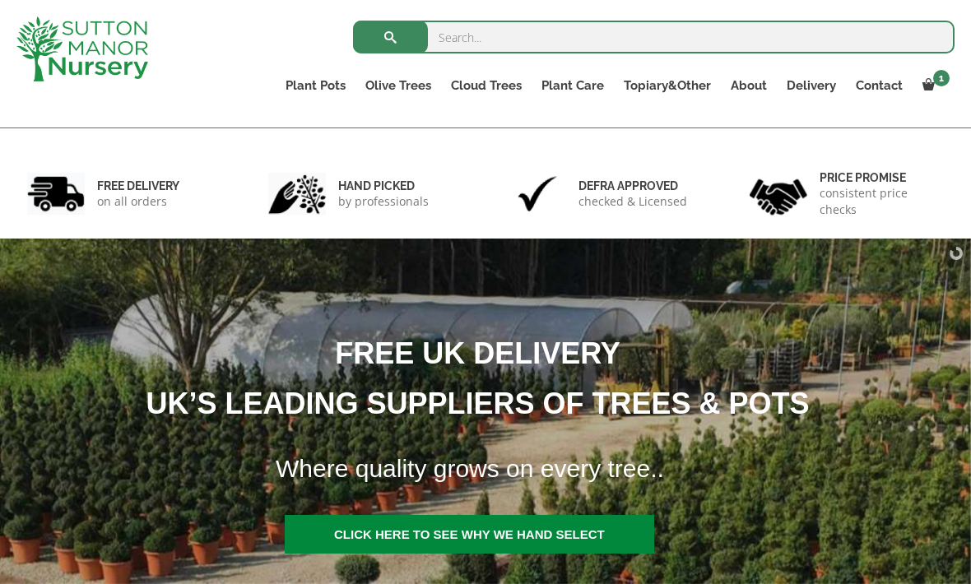
click at [0, 0] on link "Gnarled Olive Trees" at bounding box center [0, 0] width 0 height 0
